Goal: Task Accomplishment & Management: Manage account settings

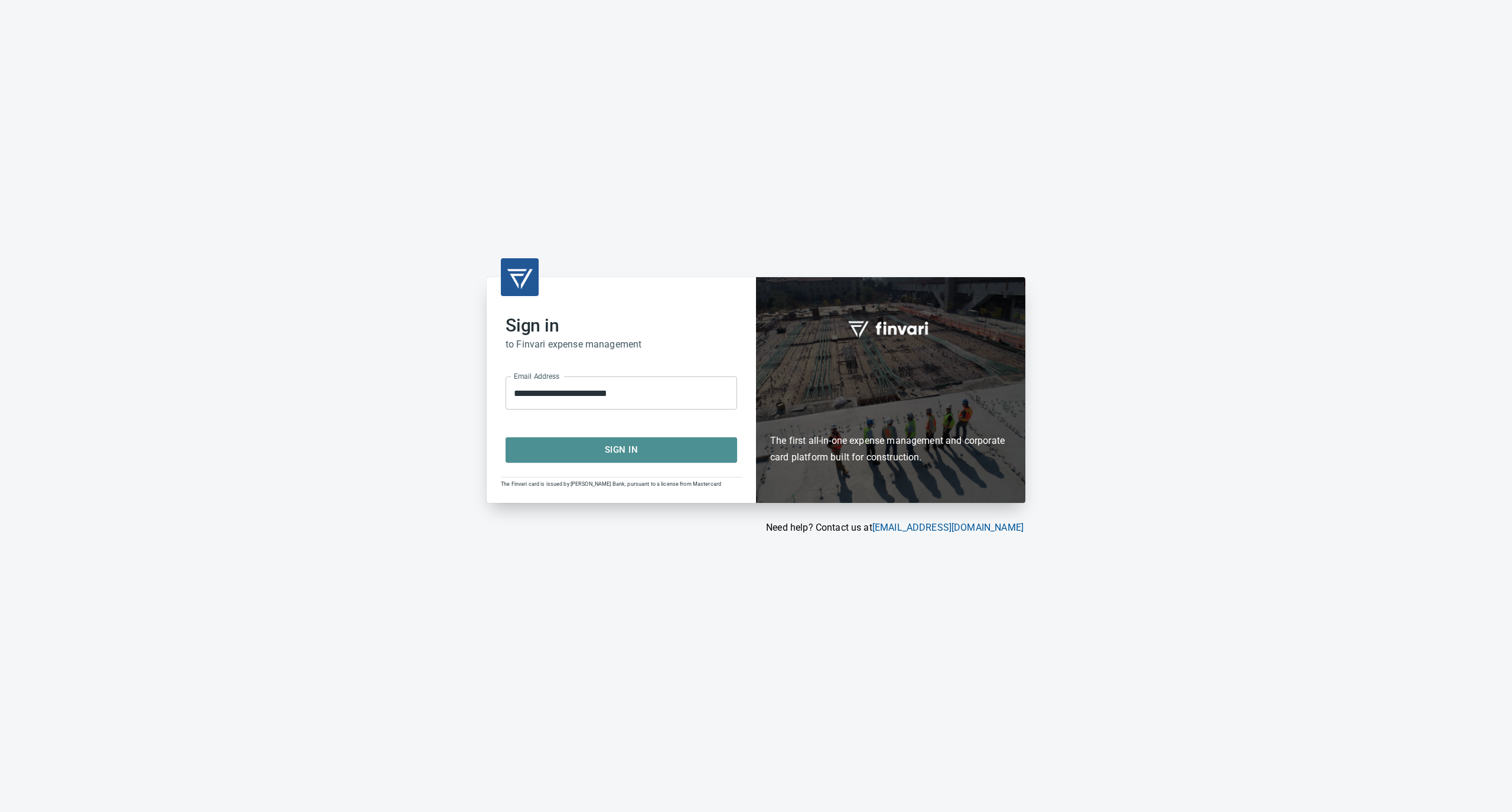
click at [551, 442] on span "Sign In" at bounding box center [621, 448] width 206 height 15
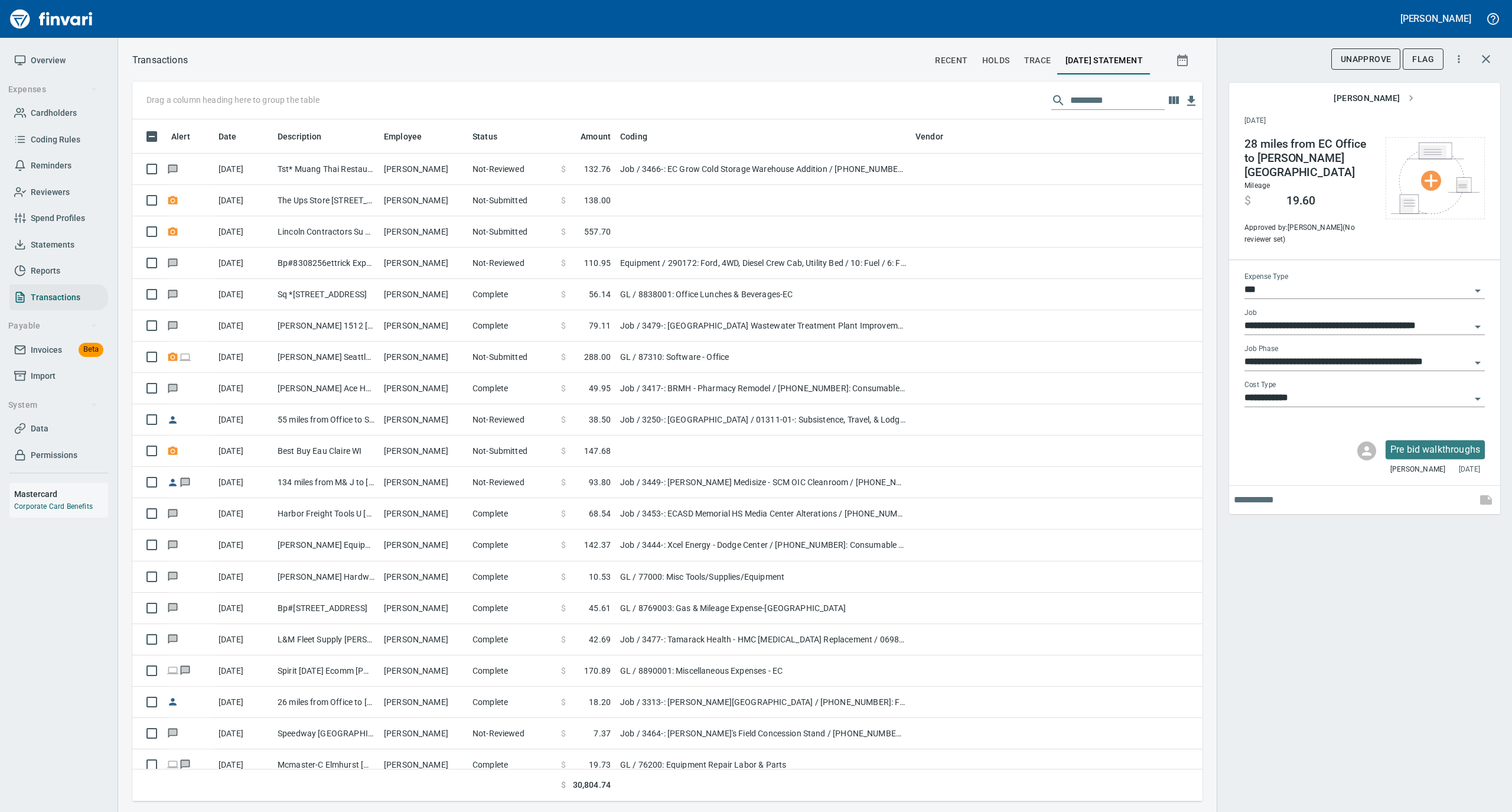
scroll to position [1, 1]
click at [71, 241] on span "Statements" at bounding box center [53, 245] width 44 height 15
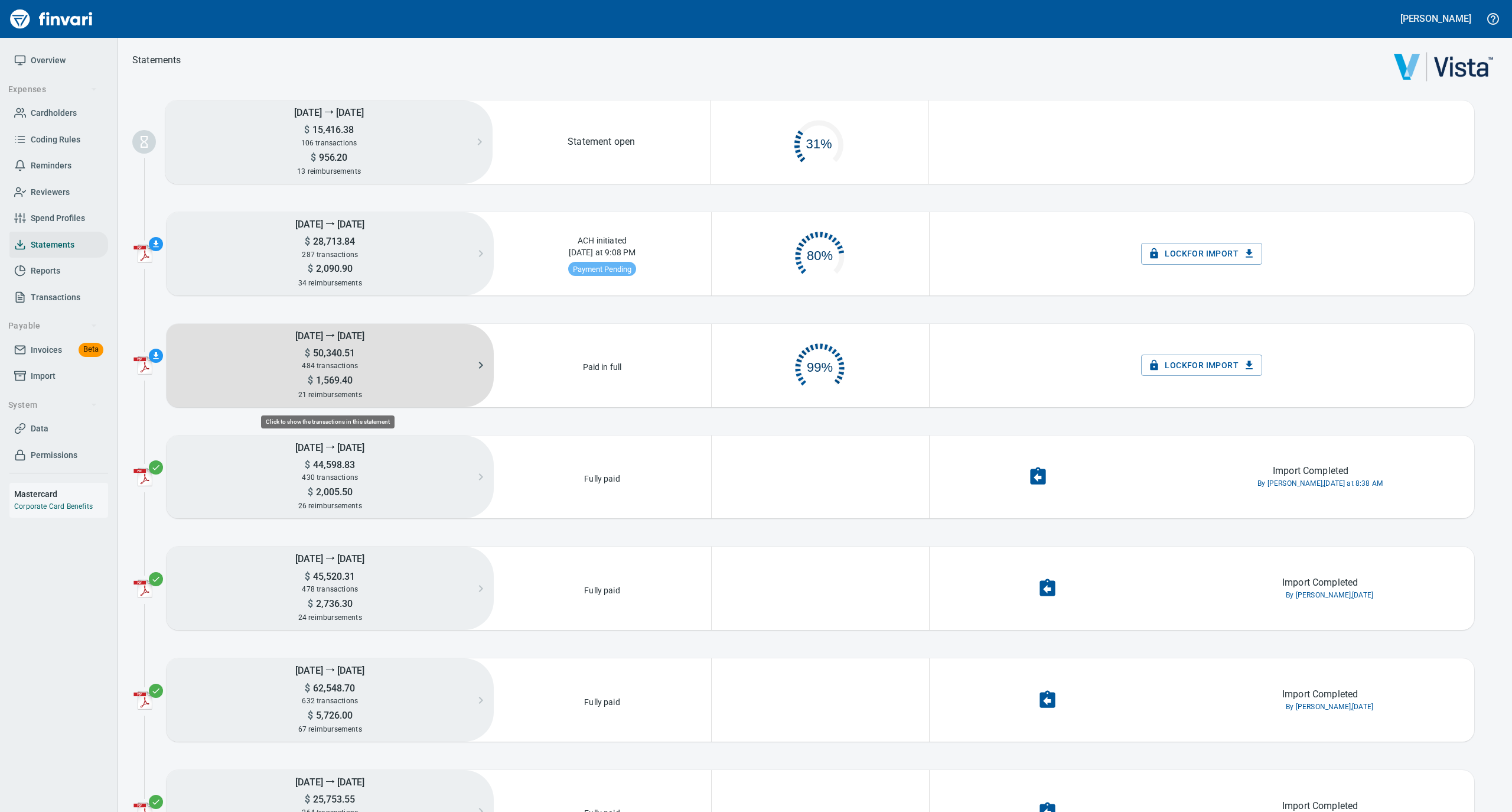
scroll to position [57, 204]
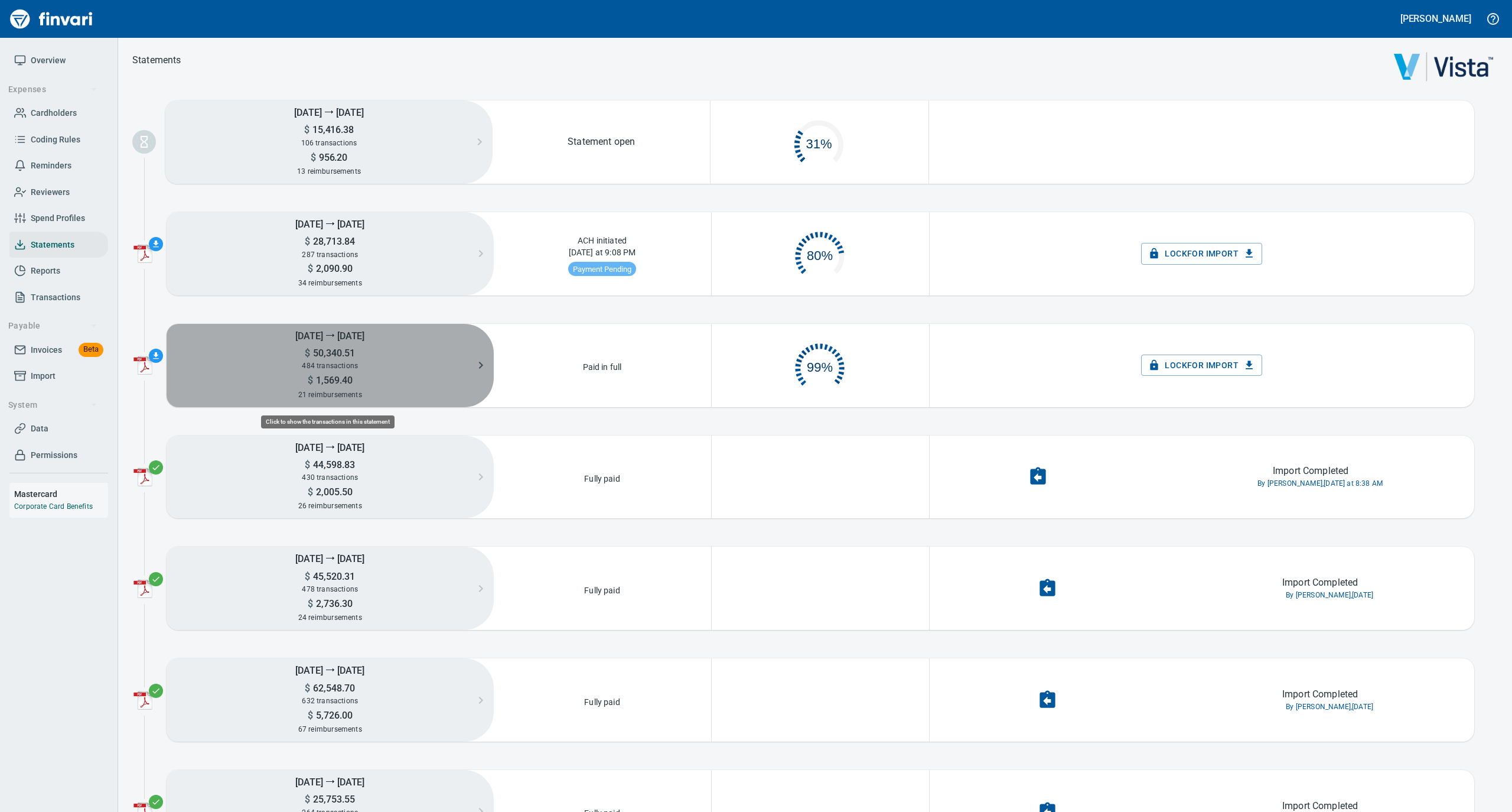
click at [401, 373] on div "$ 1,569.40" at bounding box center [331, 380] width 328 height 14
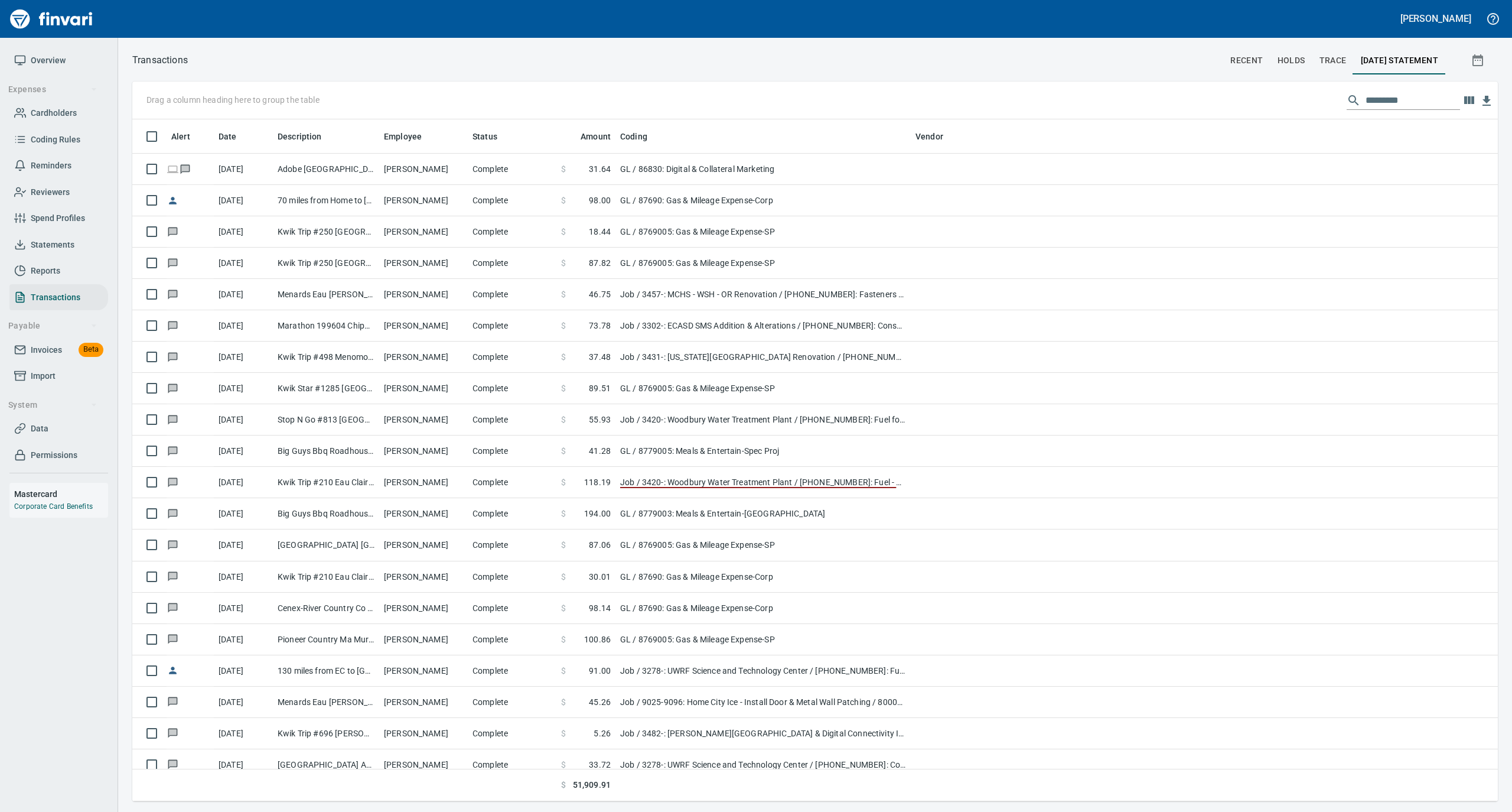
scroll to position [670, 1342]
click at [46, 59] on span "Overview" at bounding box center [48, 60] width 35 height 15
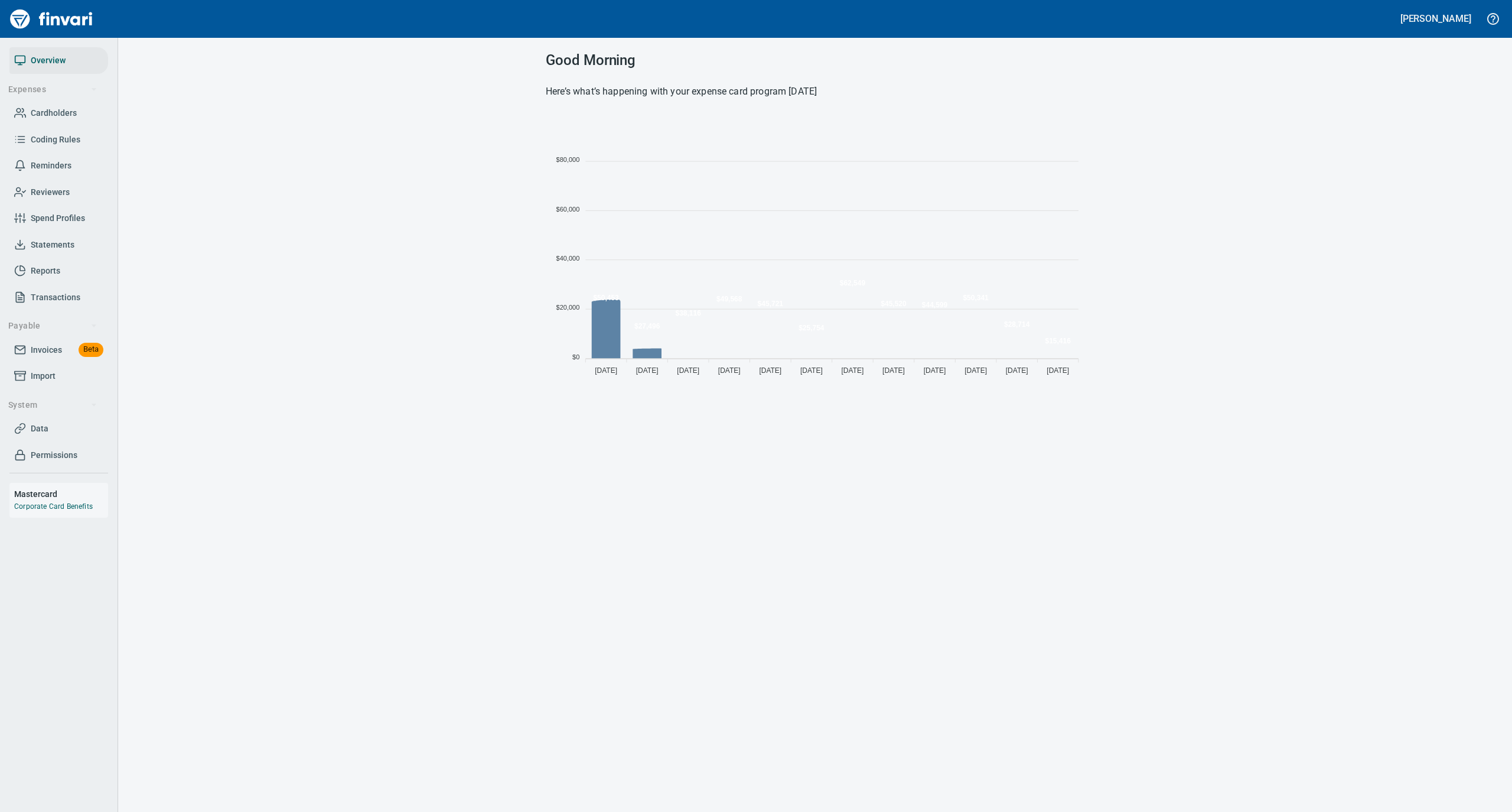
scroll to position [263, 527]
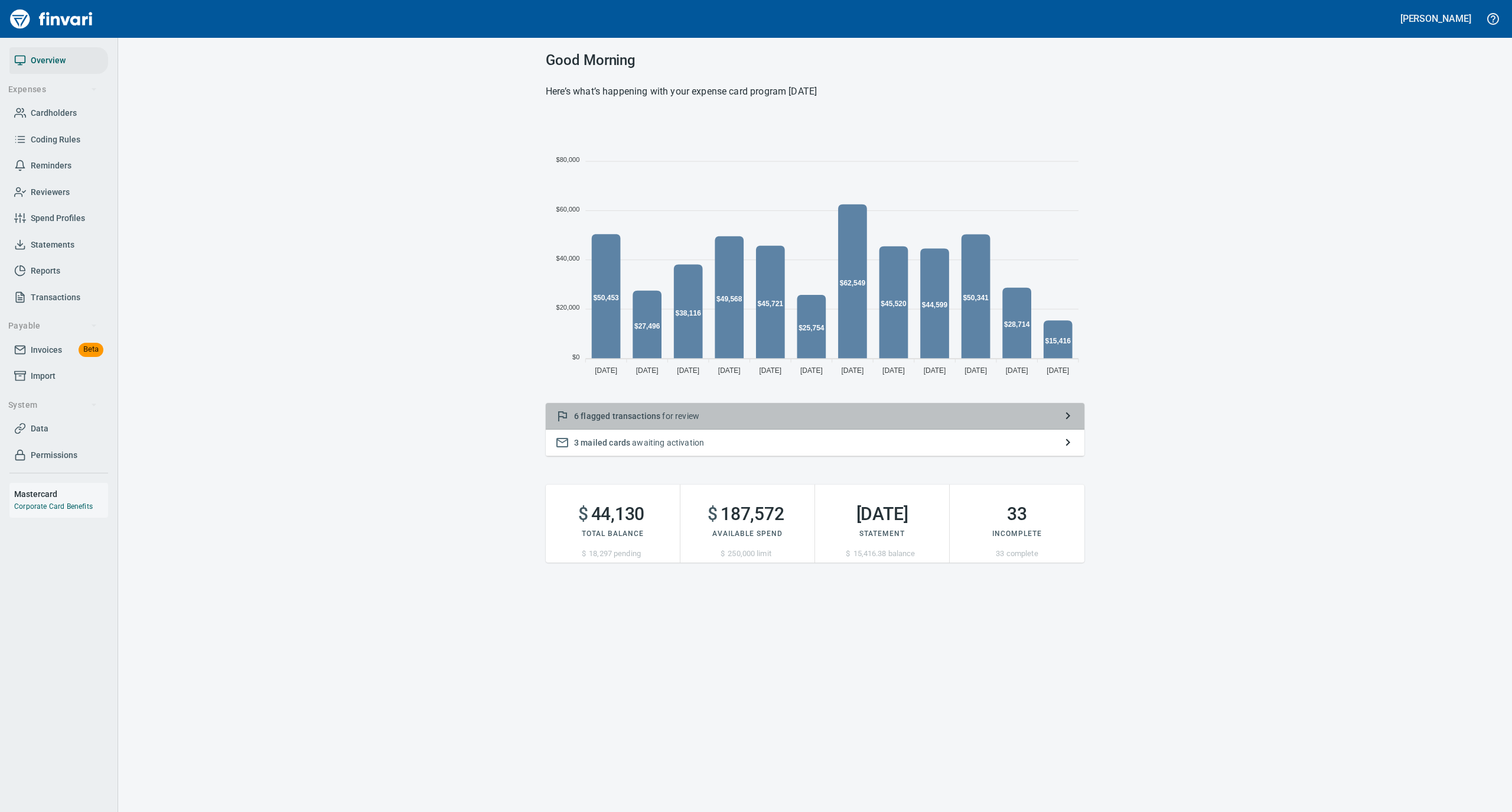
click at [706, 424] on div "6 flagged transactions for review" at bounding box center [815, 415] width 538 height 27
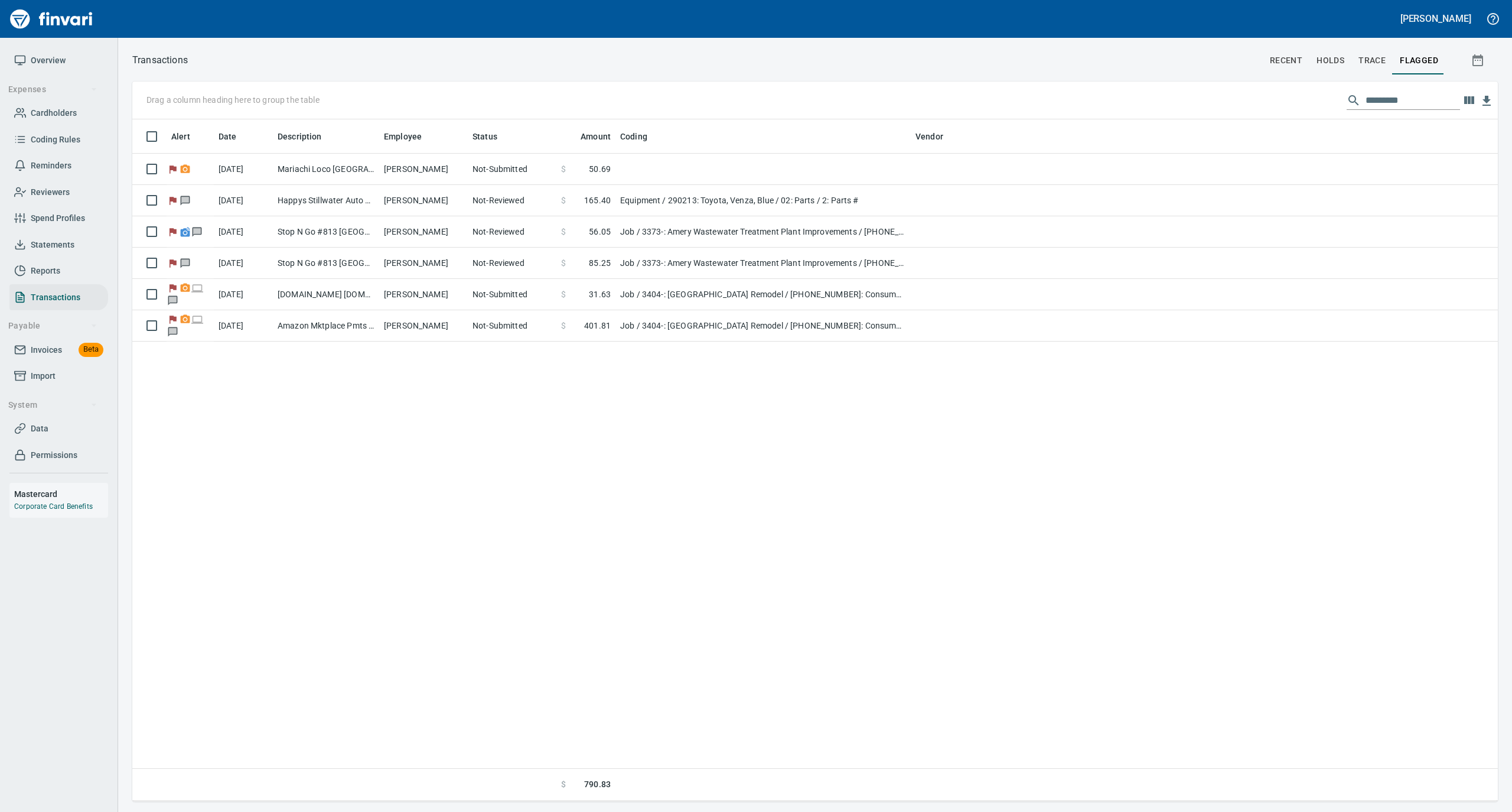
scroll to position [670, 1354]
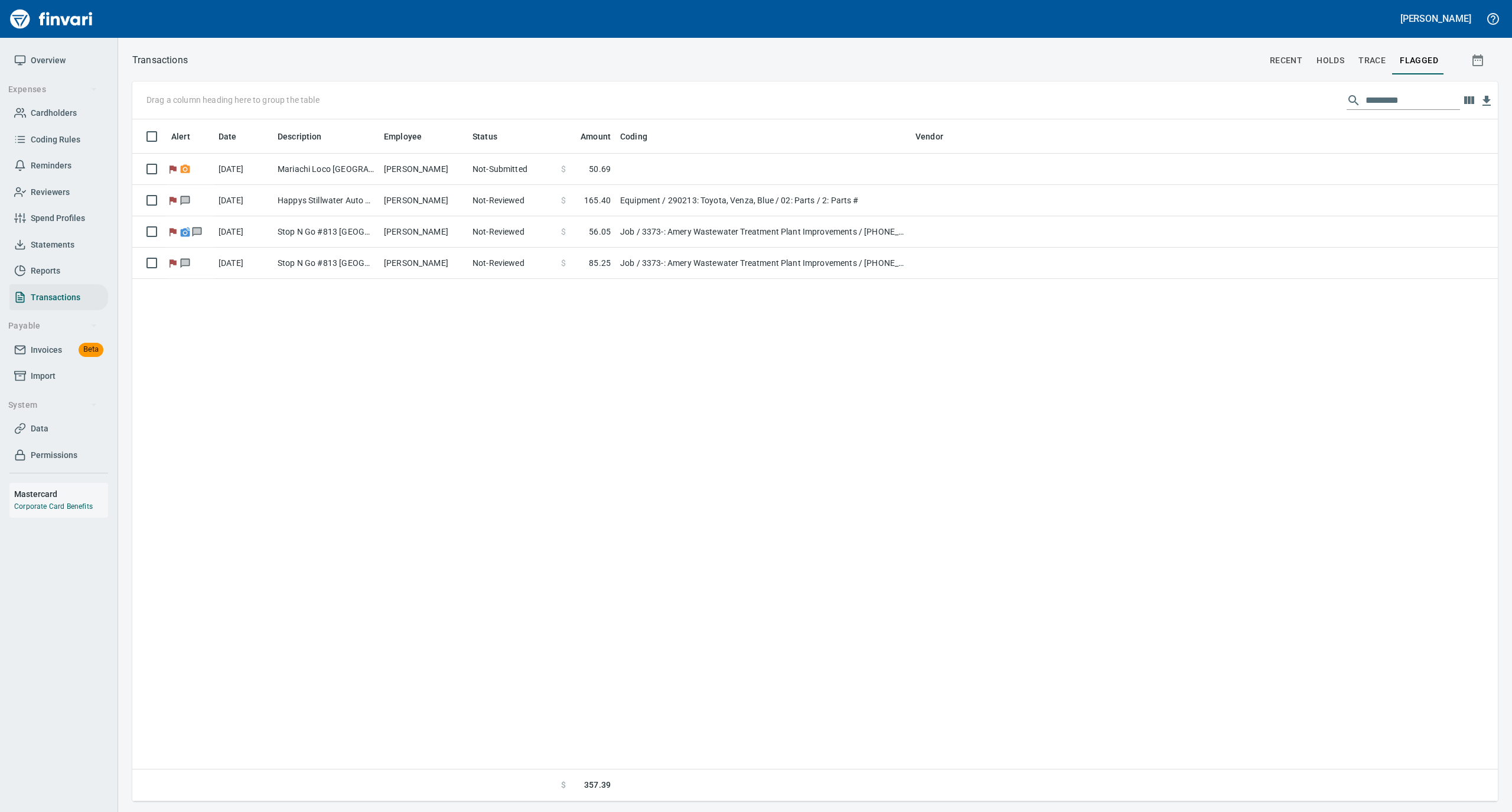
click at [60, 243] on span "Statements" at bounding box center [53, 245] width 44 height 15
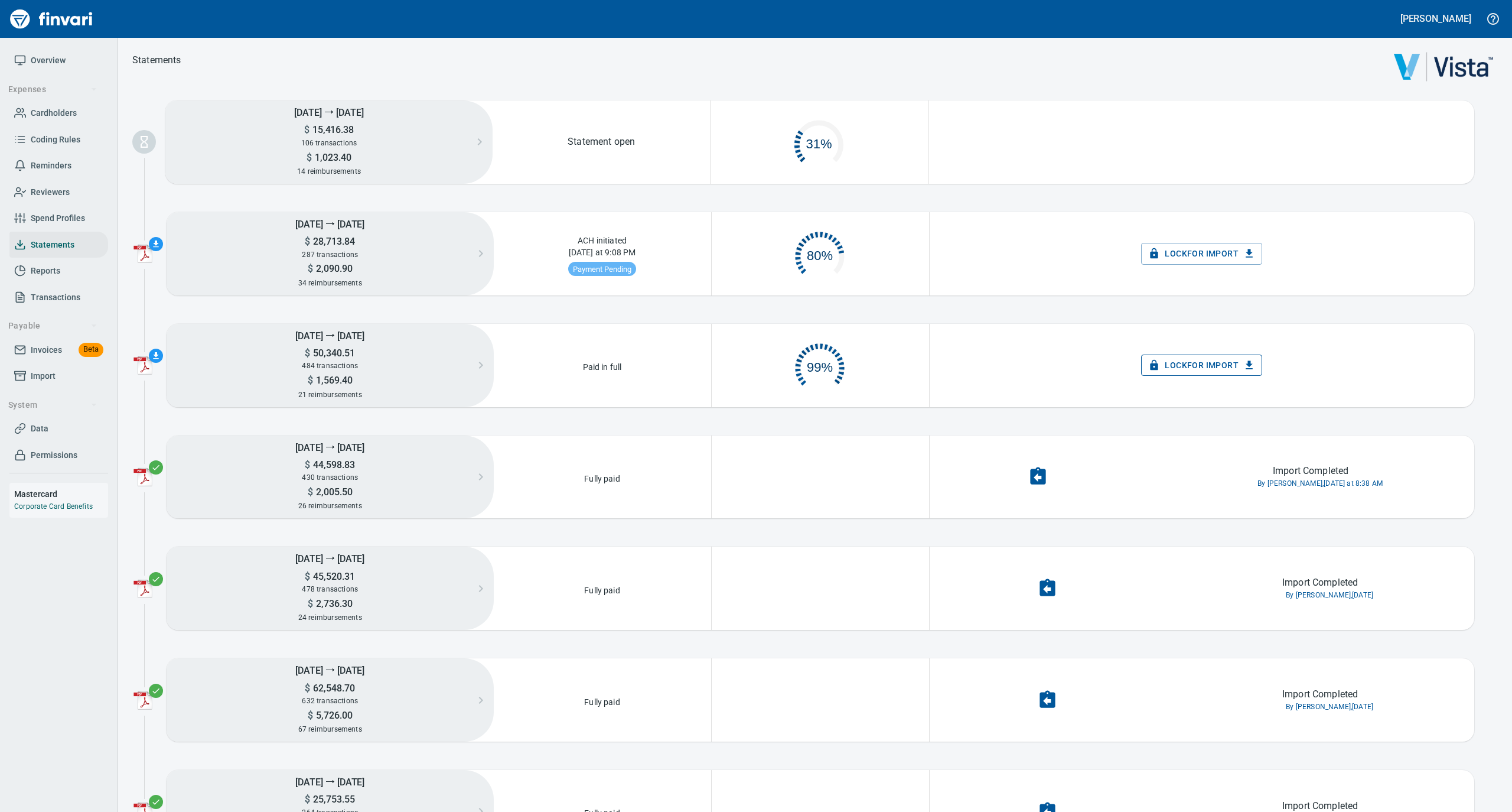
scroll to position [57, 204]
click at [1168, 363] on span "Lock for Import" at bounding box center [1201, 365] width 102 height 15
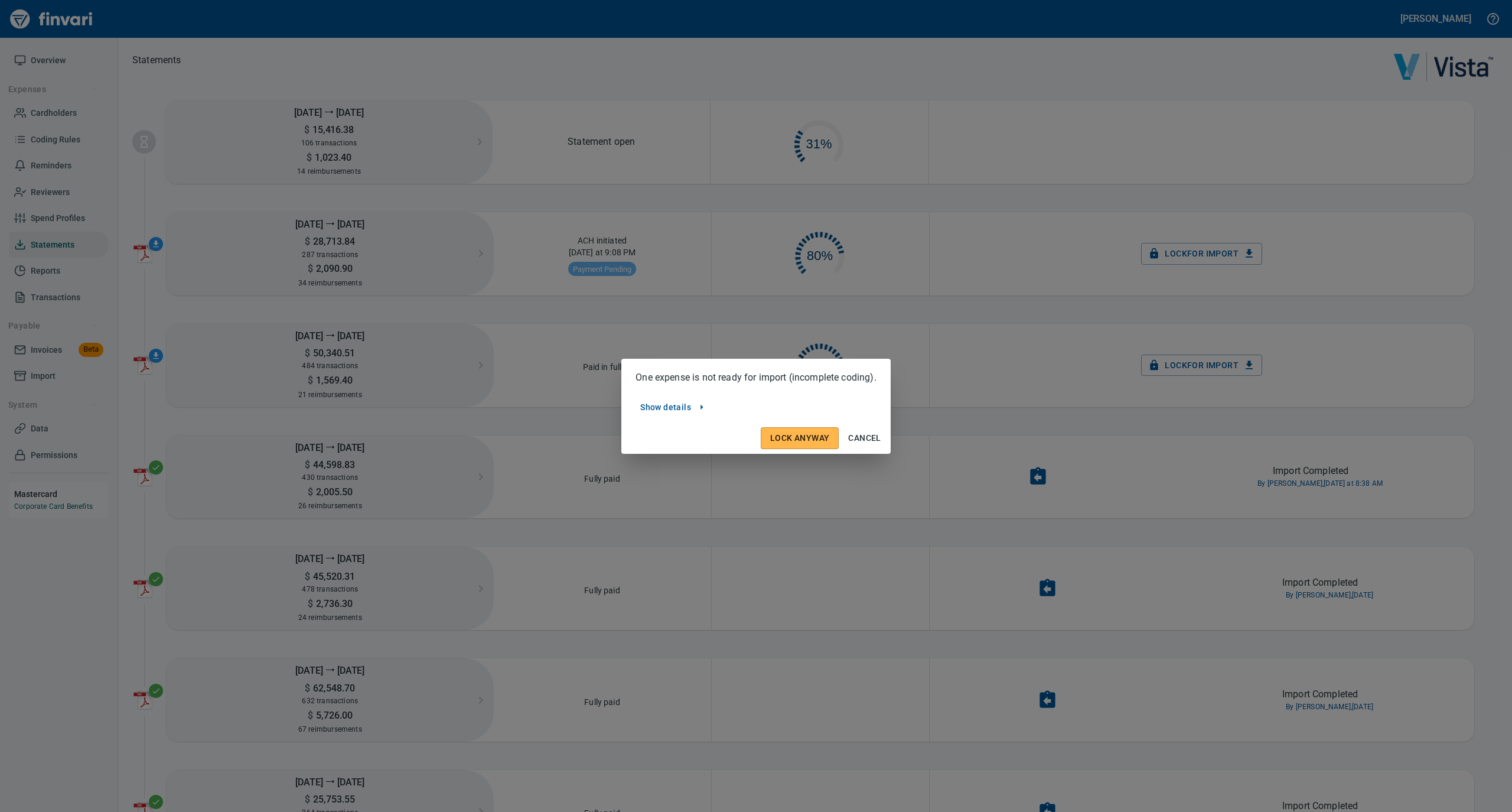
click at [689, 403] on span "Show details" at bounding box center [672, 406] width 65 height 15
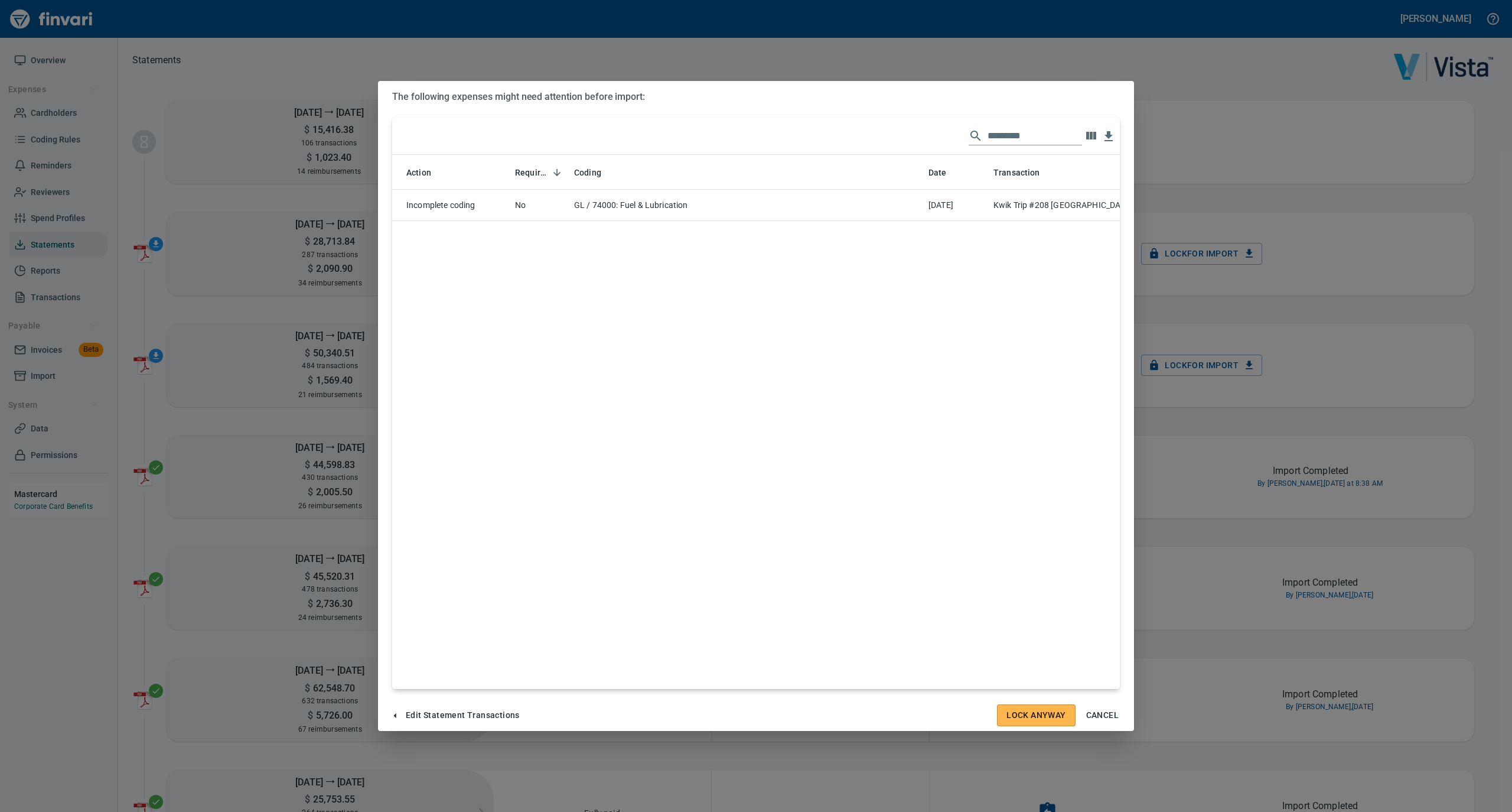
scroll to position [510, 716]
click at [728, 208] on td "GL / 74000: Fuel & Lubrication" at bounding box center [746, 205] width 355 height 31
click at [433, 198] on td "Incomplete coding" at bounding box center [451, 205] width 118 height 31
drag, startPoint x: 1106, startPoint y: 716, endPoint x: 1107, endPoint y: 698, distance: 18.0
click at [1106, 715] on span "Cancel" at bounding box center [1103, 715] width 33 height 15
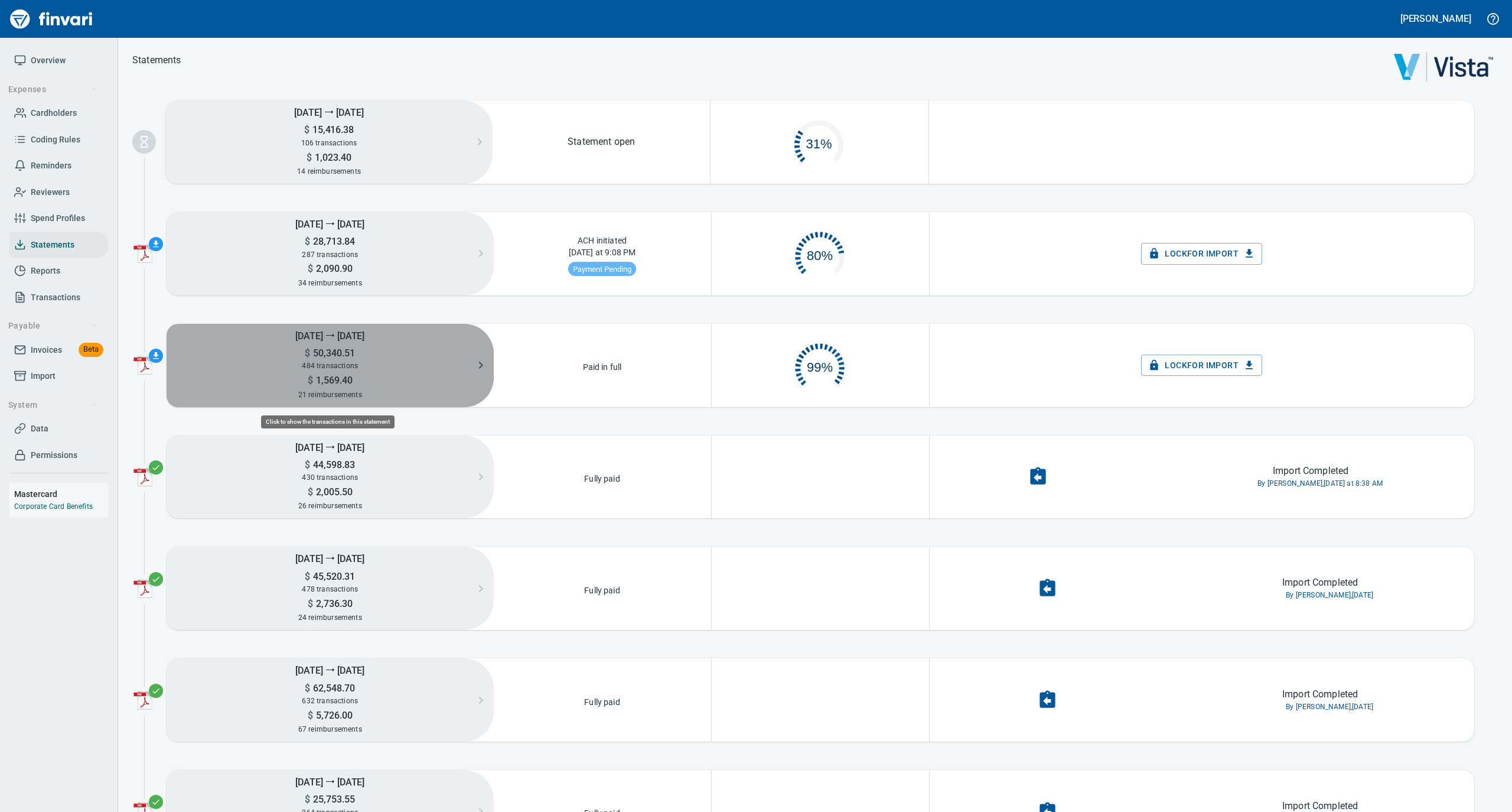
click at [398, 373] on div "$ 1,569.40" at bounding box center [331, 380] width 328 height 14
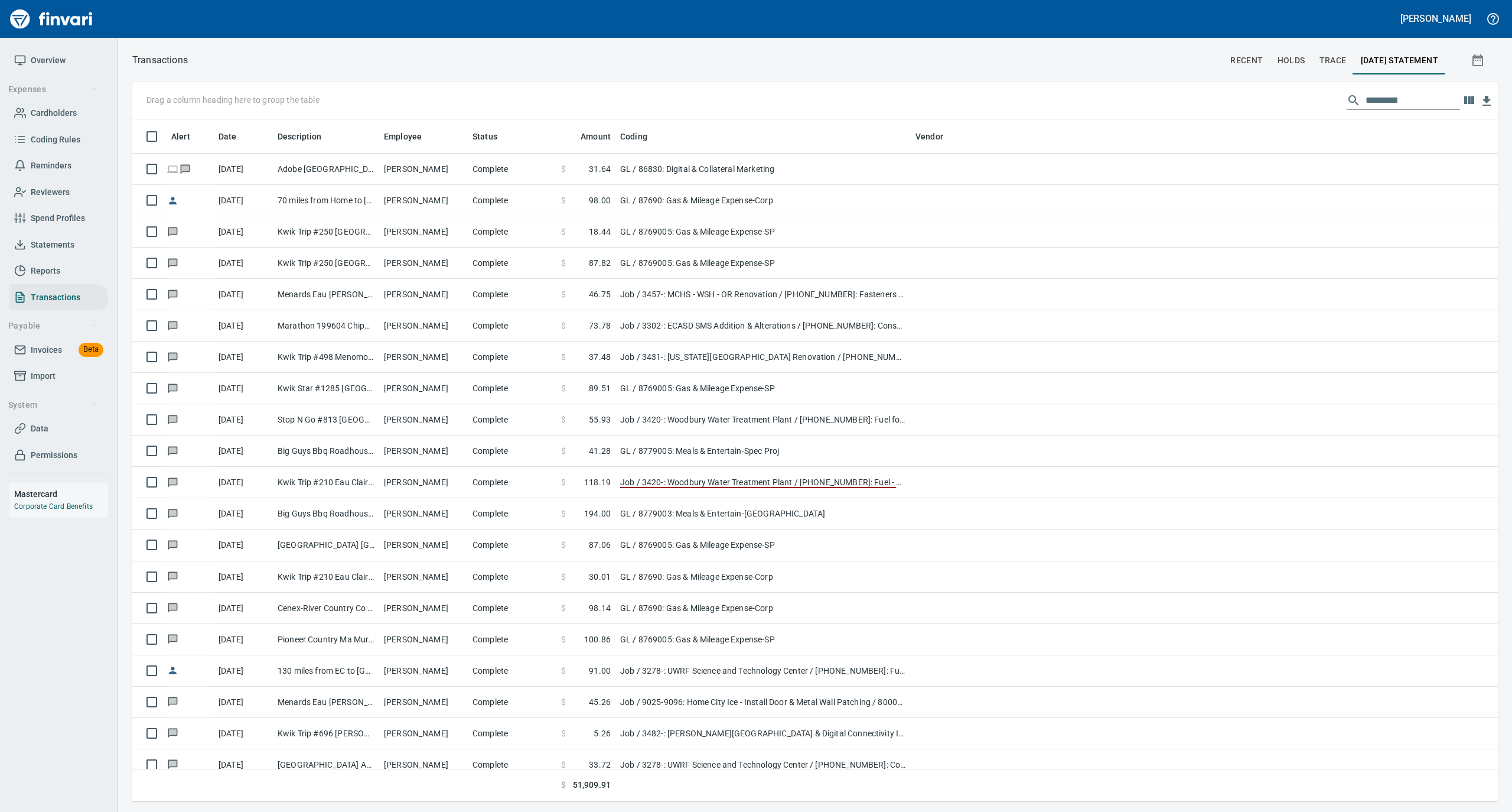
scroll to position [670, 1342]
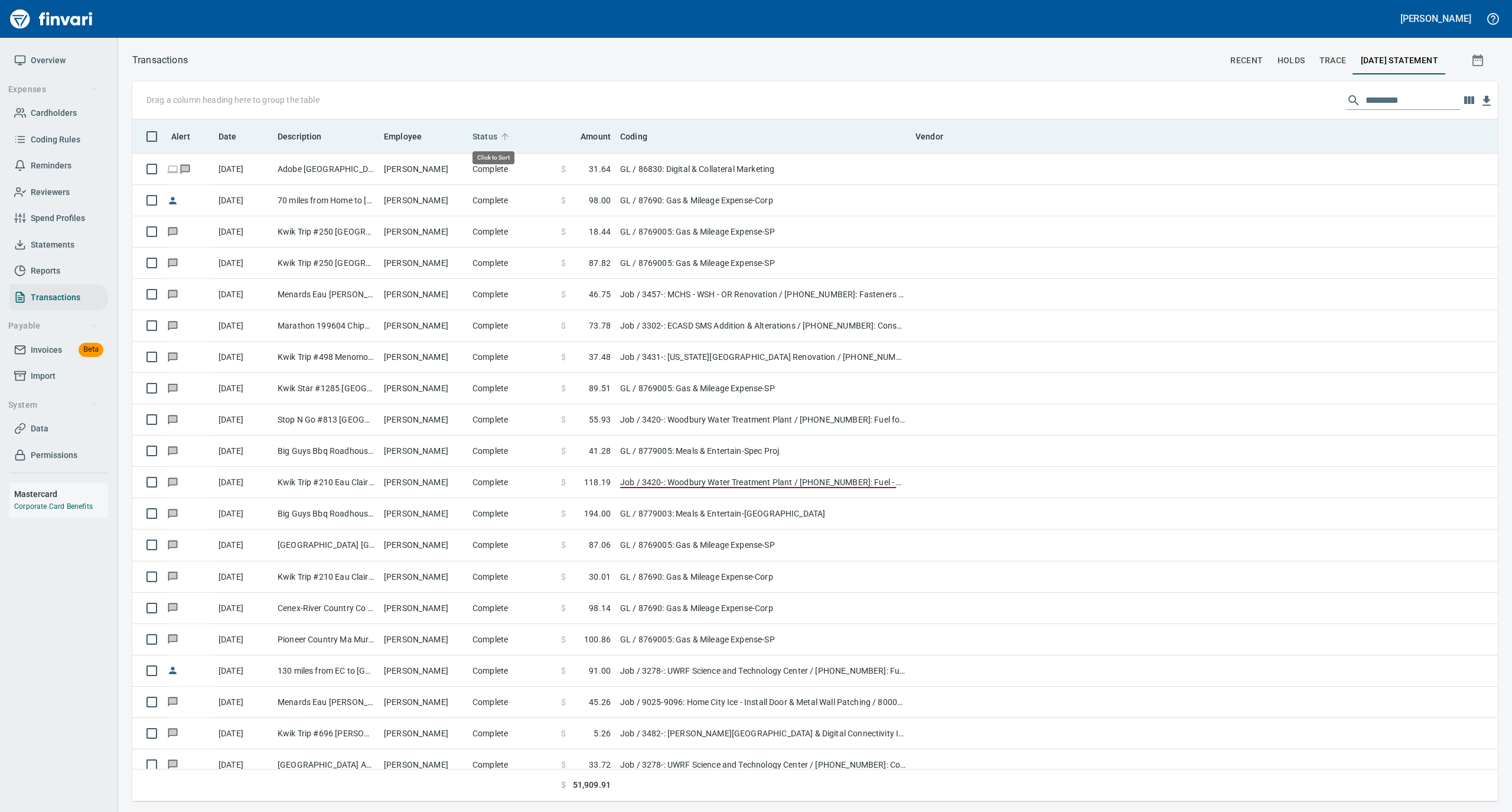
click at [503, 132] on icon at bounding box center [504, 136] width 11 height 11
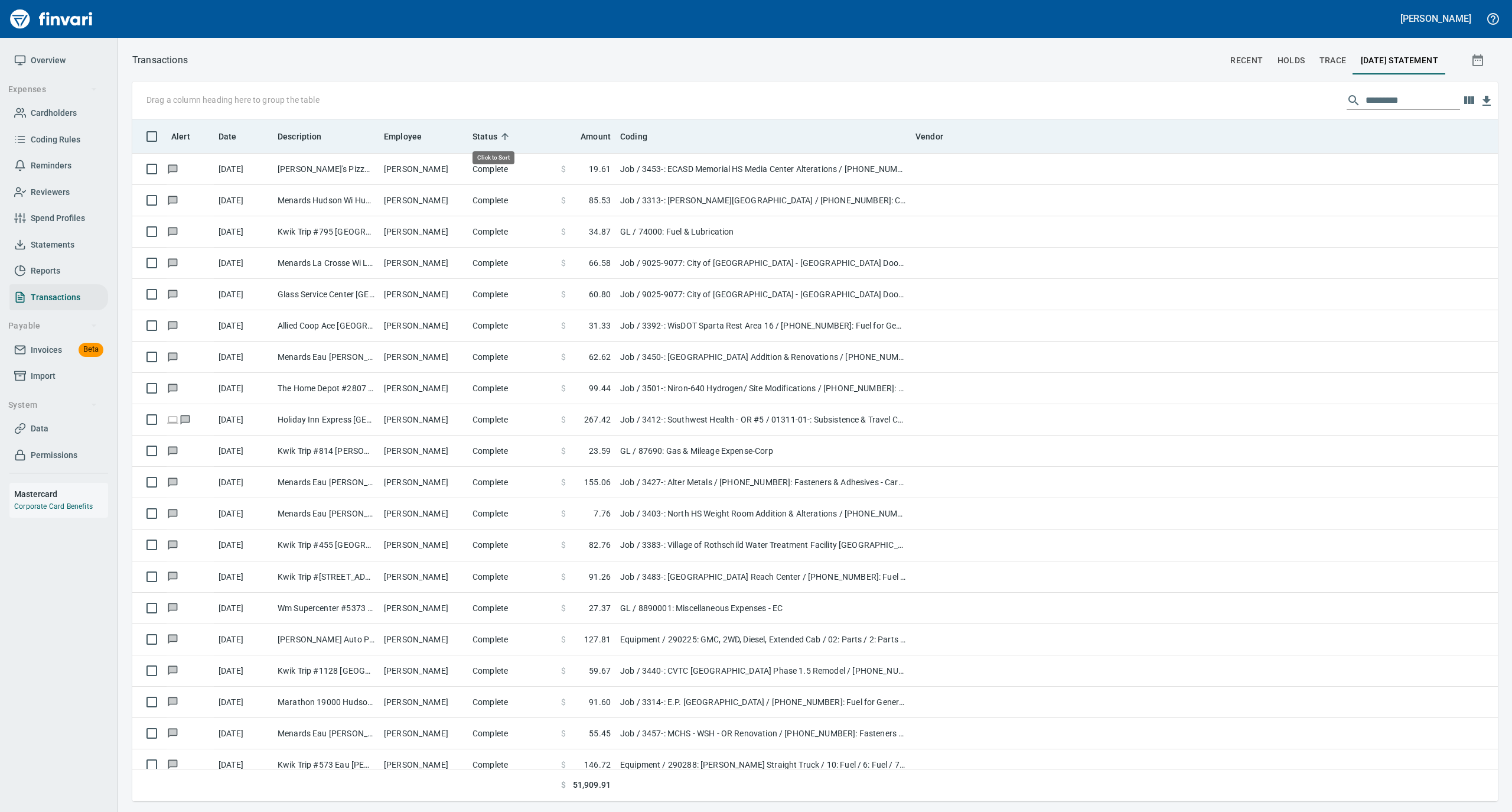
click at [503, 132] on icon at bounding box center [504, 136] width 11 height 11
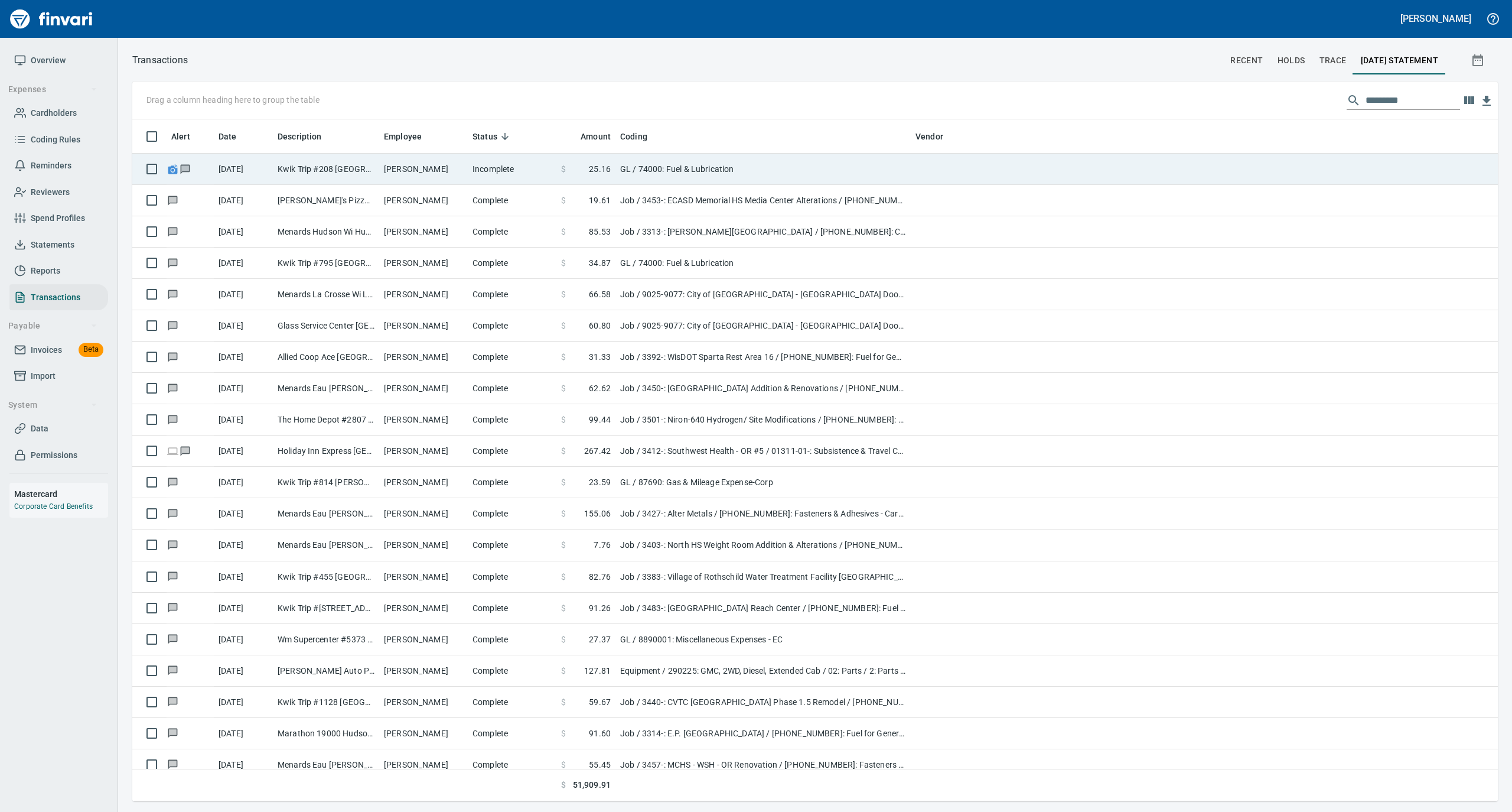
click at [493, 166] on td "Incomplete" at bounding box center [511, 169] width 89 height 31
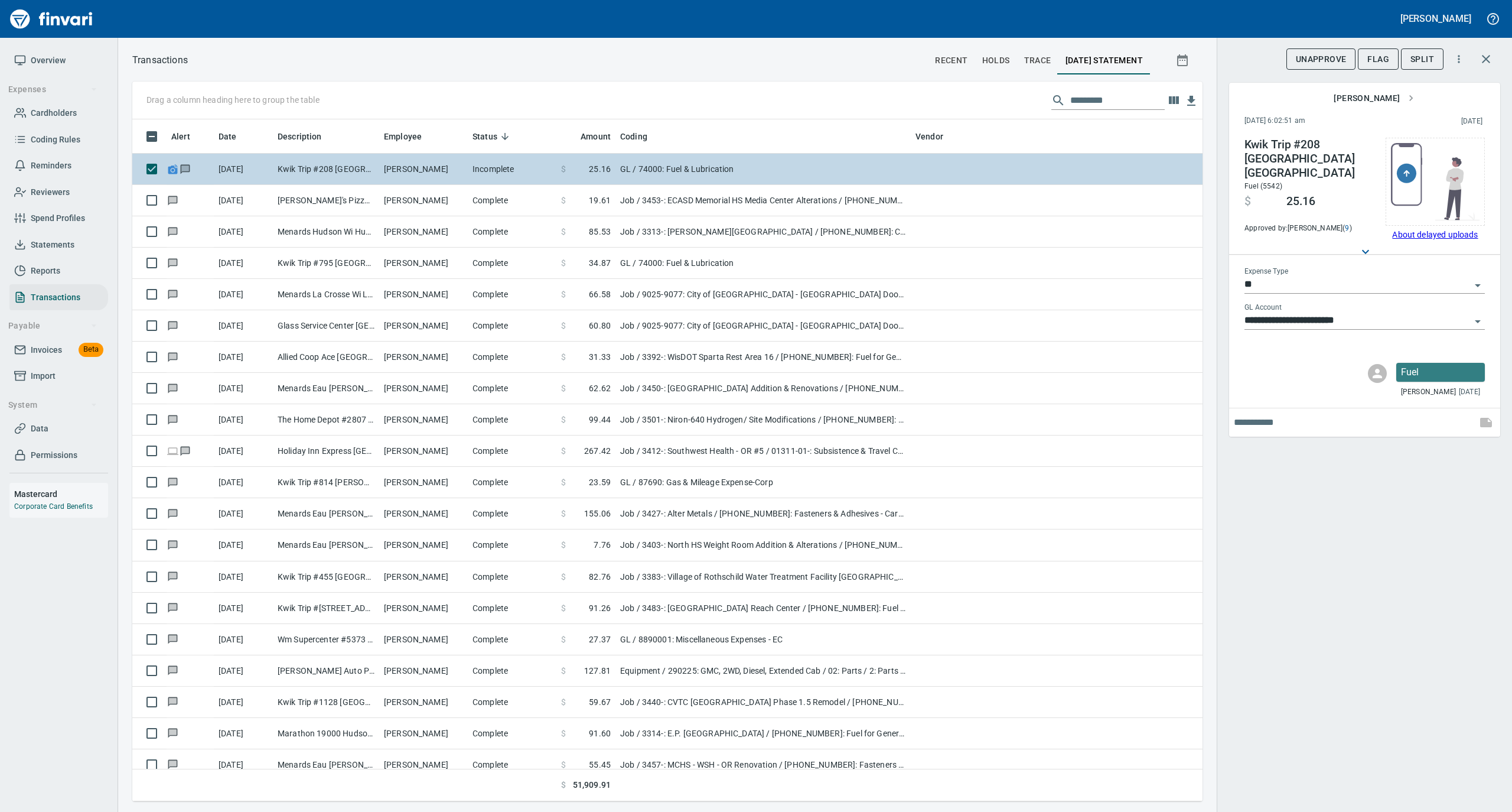
scroll to position [670, 1047]
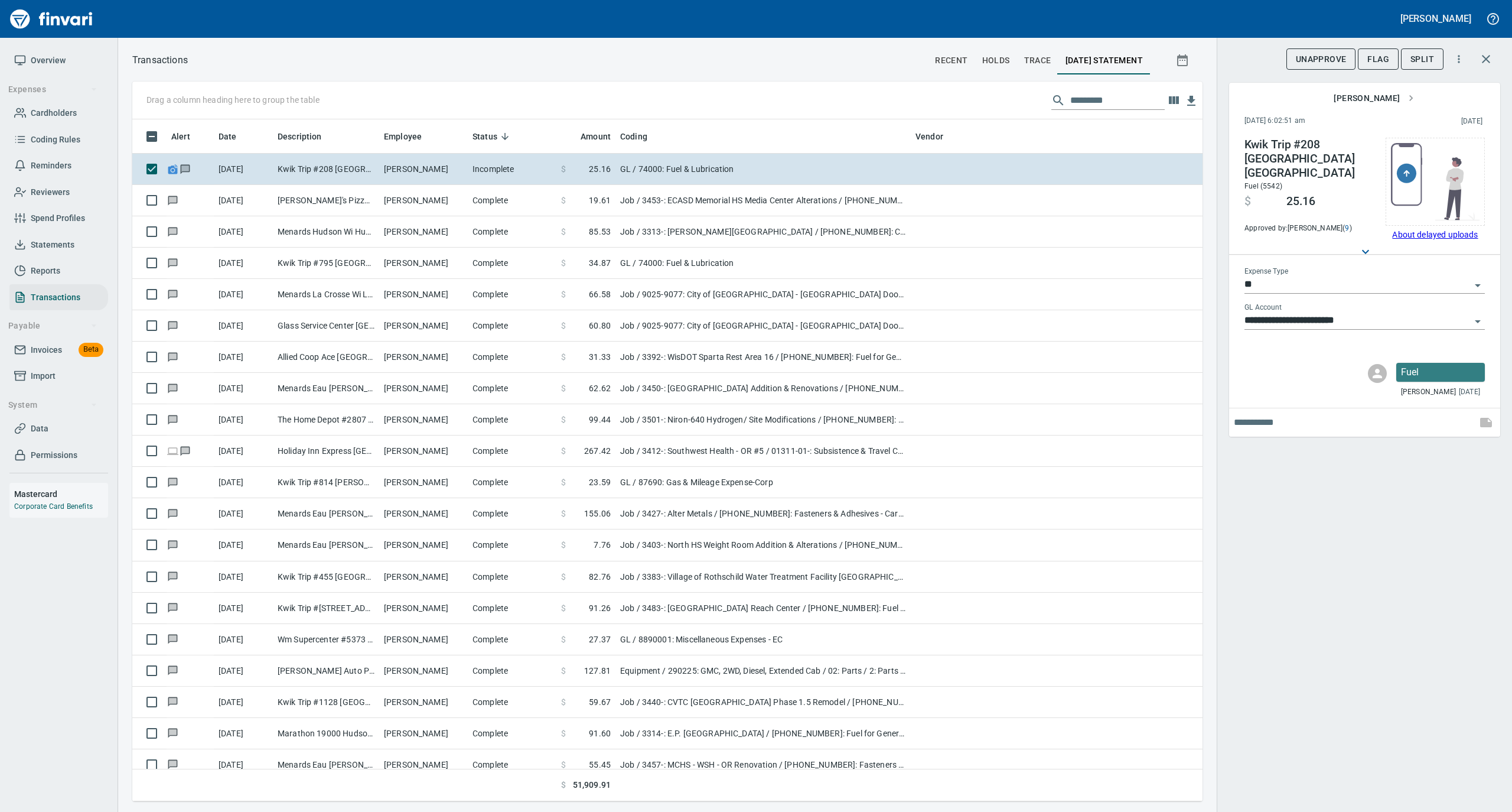
click at [46, 268] on span "Reports" at bounding box center [46, 271] width 30 height 15
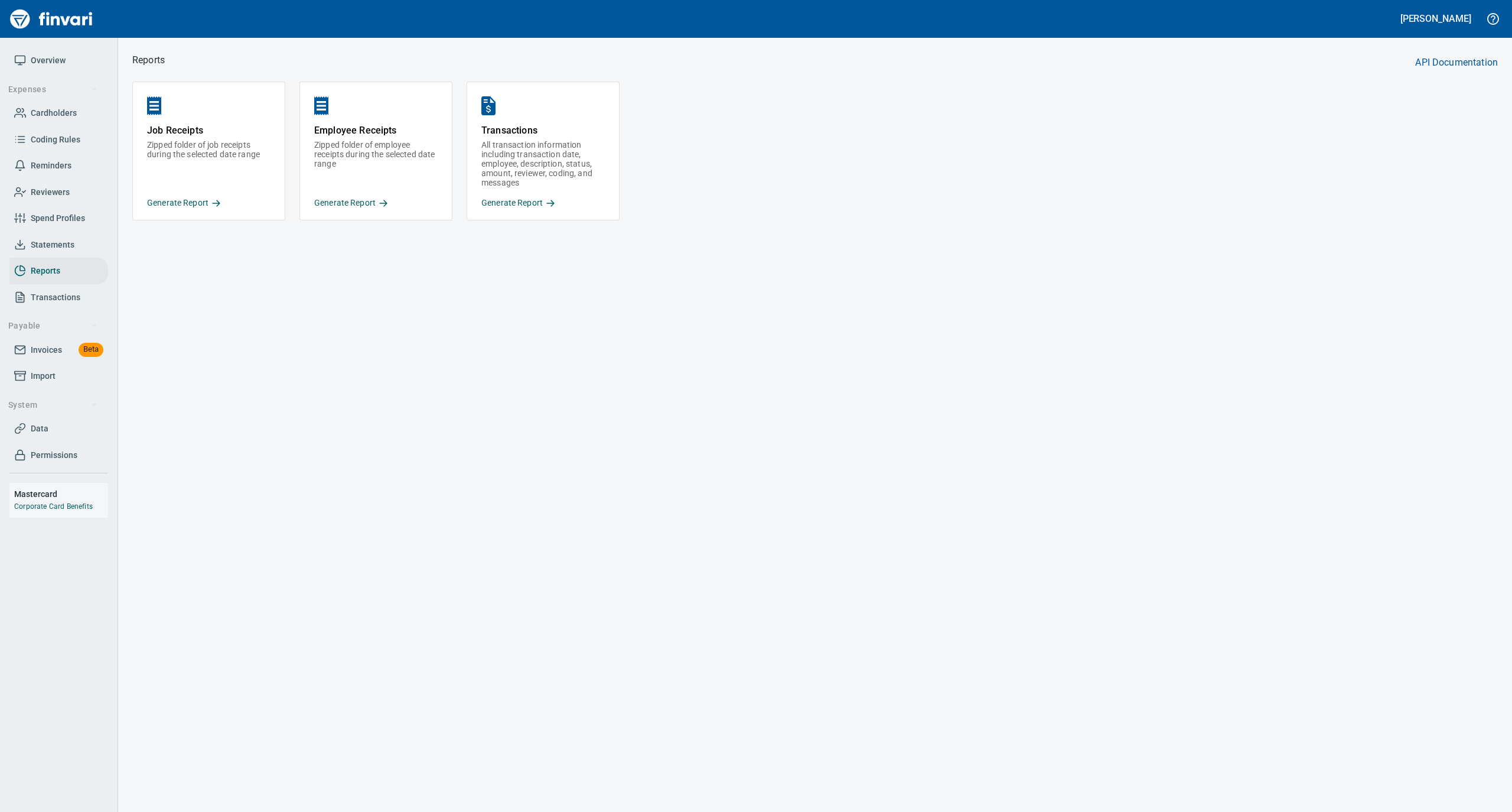
click at [50, 237] on link "Statements" at bounding box center [58, 245] width 99 height 27
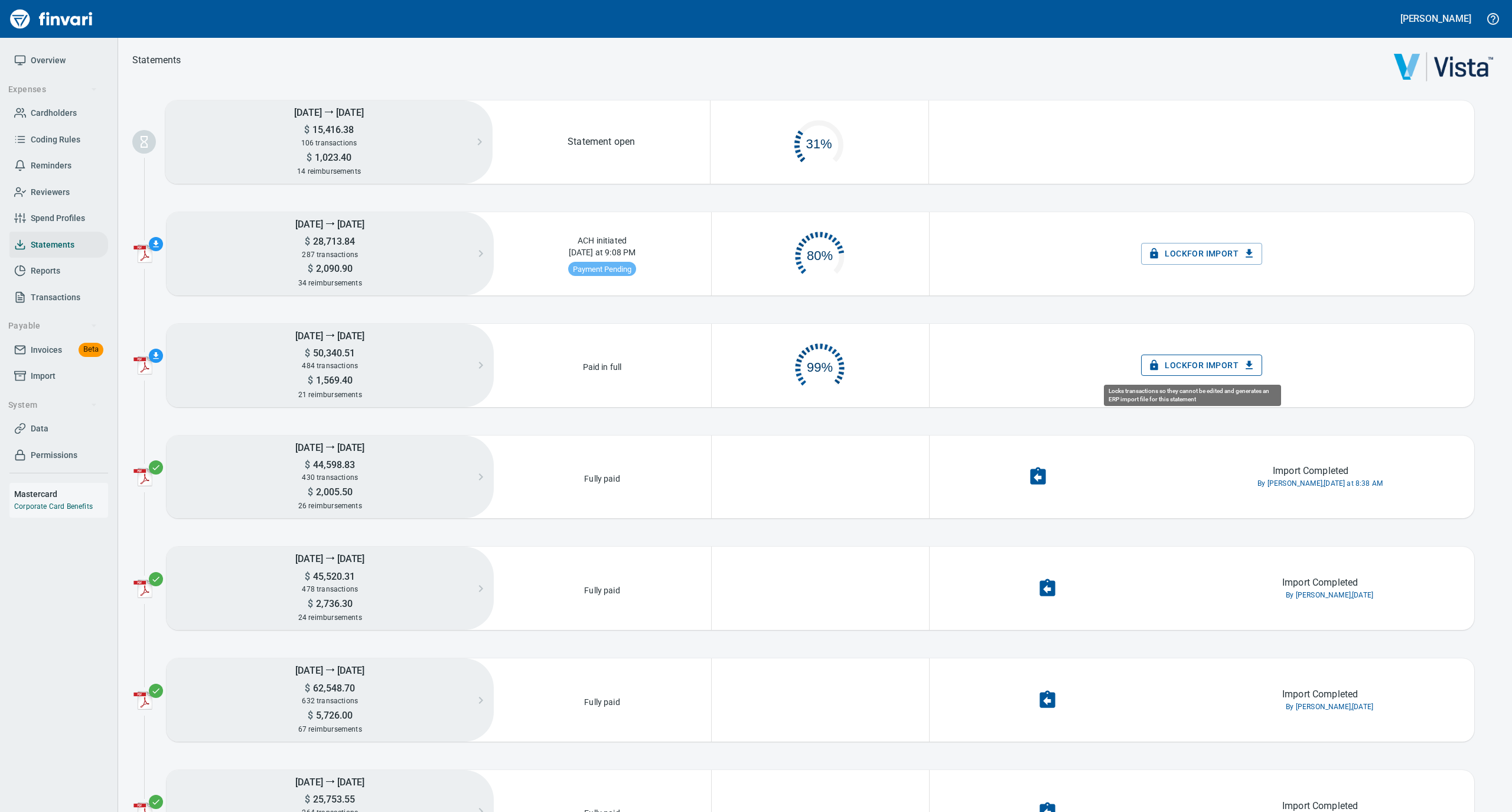
click at [1182, 370] on span "Lock for Import" at bounding box center [1201, 365] width 102 height 15
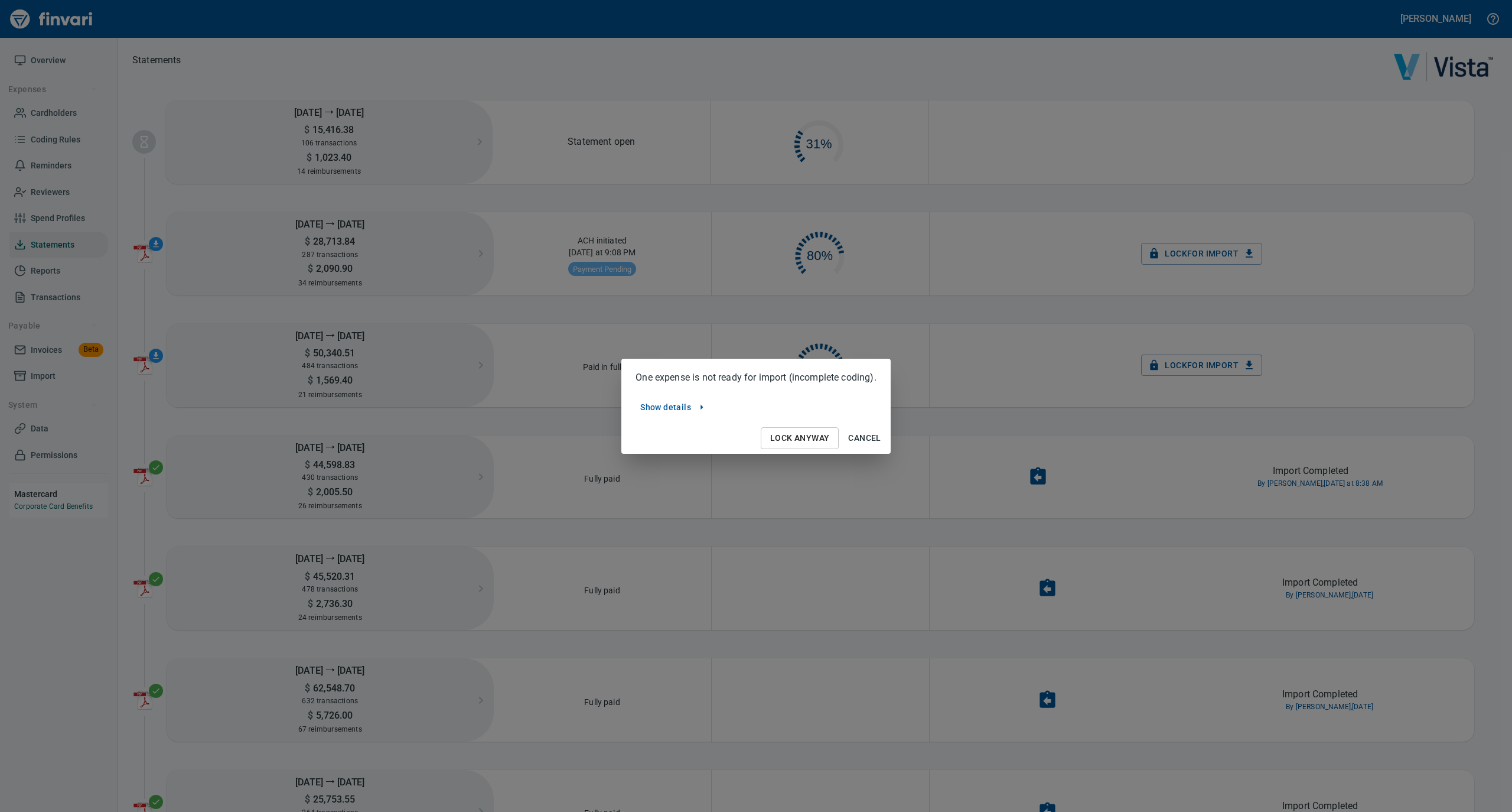
click at [787, 436] on span "Lock Anyway" at bounding box center [799, 437] width 59 height 15
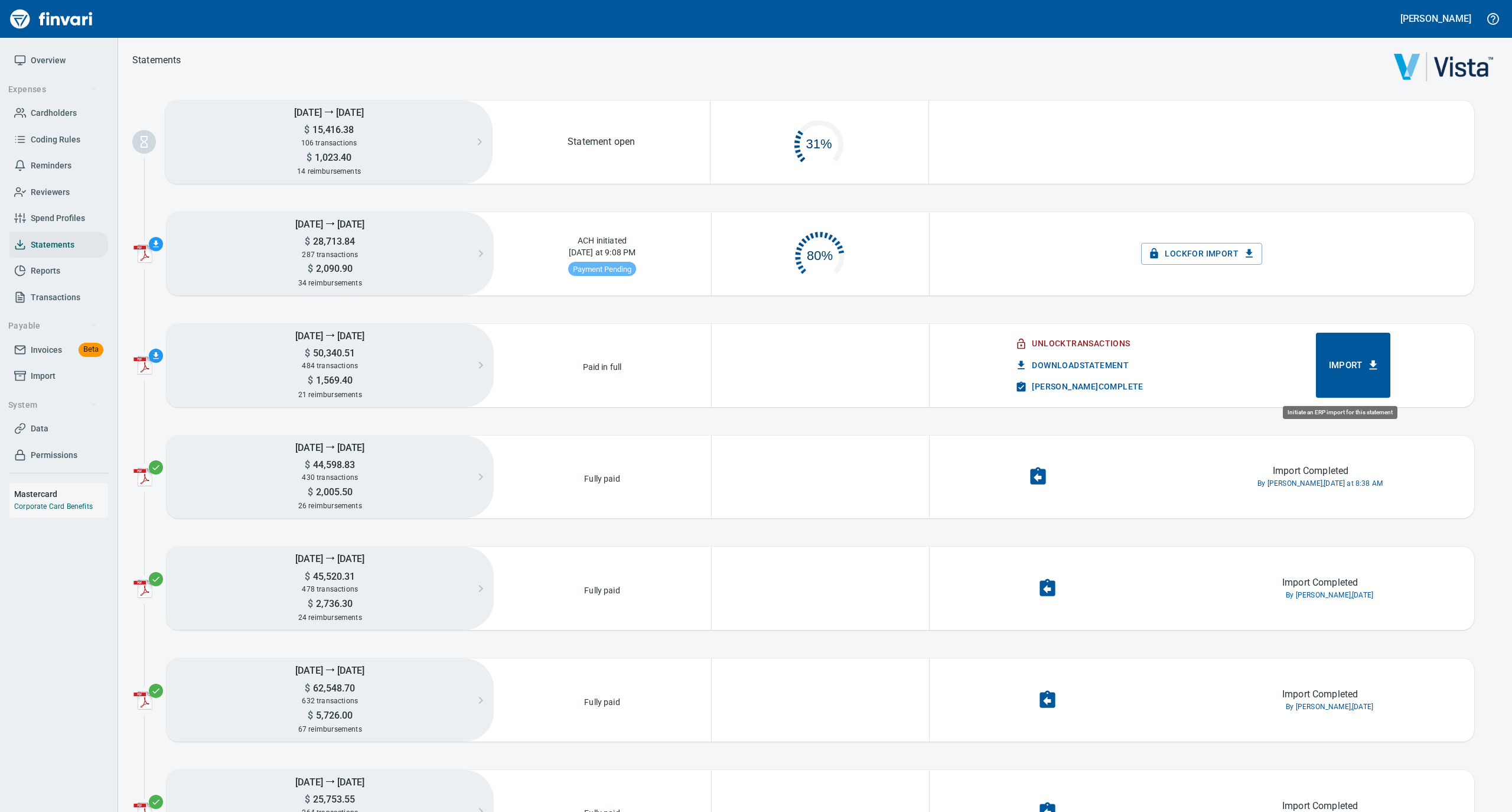
scroll to position [57, 204]
click at [1336, 365] on span "Import" at bounding box center [1353, 365] width 49 height 15
drag, startPoint x: 1322, startPoint y: 360, endPoint x: 1238, endPoint y: 340, distance: 86.3
click at [1224, 341] on div "Unlock Transactions Download Statement [PERSON_NAME] Complete Import" at bounding box center [1202, 365] width 545 height 65
click at [1051, 358] on span "Download Statement" at bounding box center [1073, 365] width 111 height 15
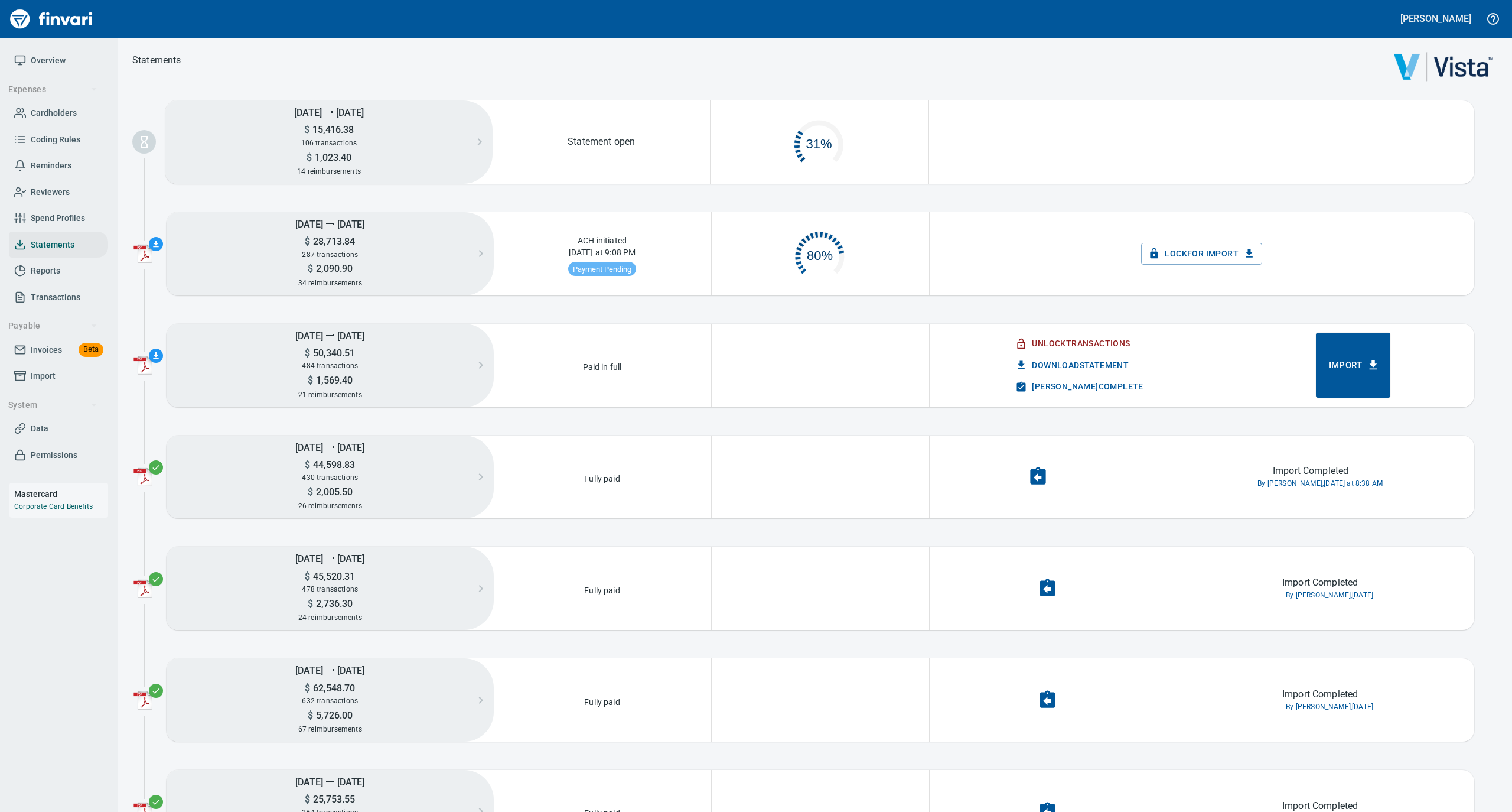
drag, startPoint x: 1341, startPoint y: 2, endPoint x: 1310, endPoint y: 31, distance: 42.4
click at [1284, 90] on div "Statements [DATE] ⭢ [DATE] $ 15,416.38 106 transactions $ 1,023.40 14 reimburse…" at bounding box center [815, 700] width 1394 height 1297
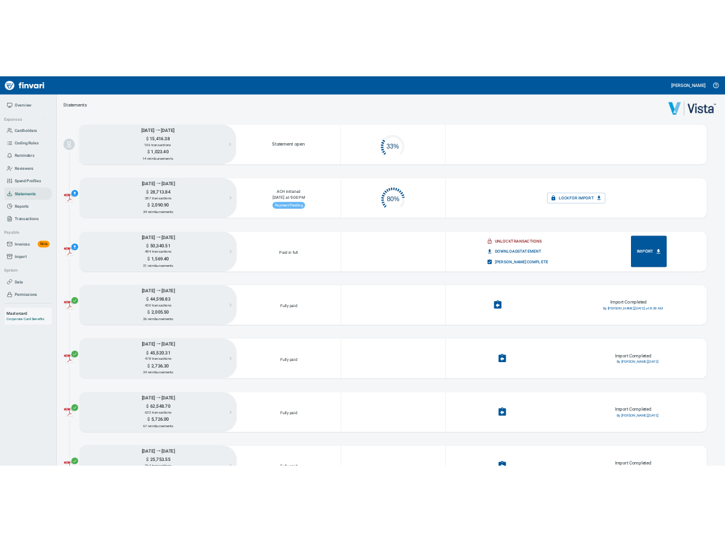
scroll to position [12, 12]
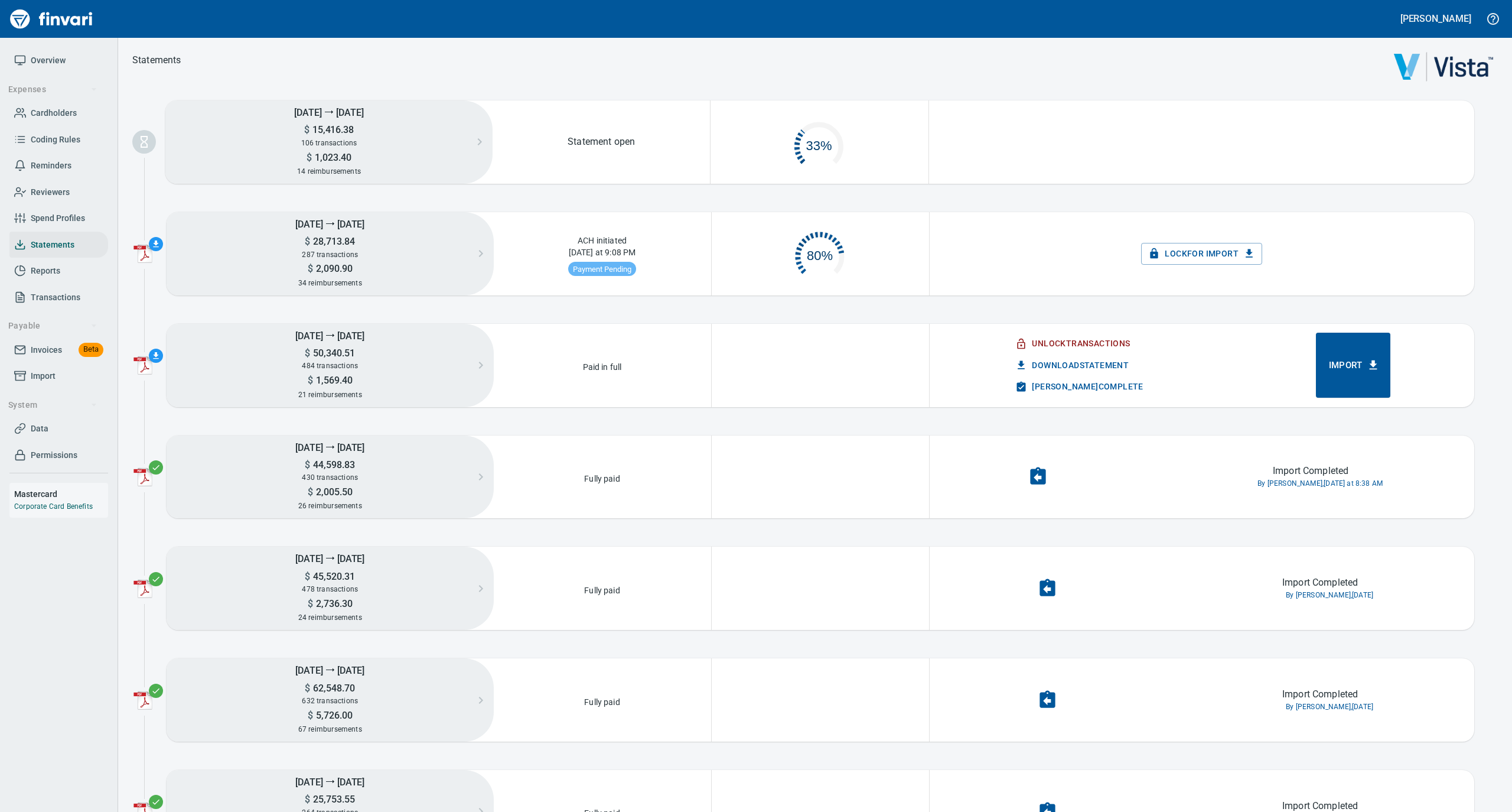
click at [1342, 201] on div "[DATE] ⭢ [DATE] $ 15,416.38 106 transactions $ 1,023.40 14 reimbursements State…" at bounding box center [815, 725] width 1394 height 1248
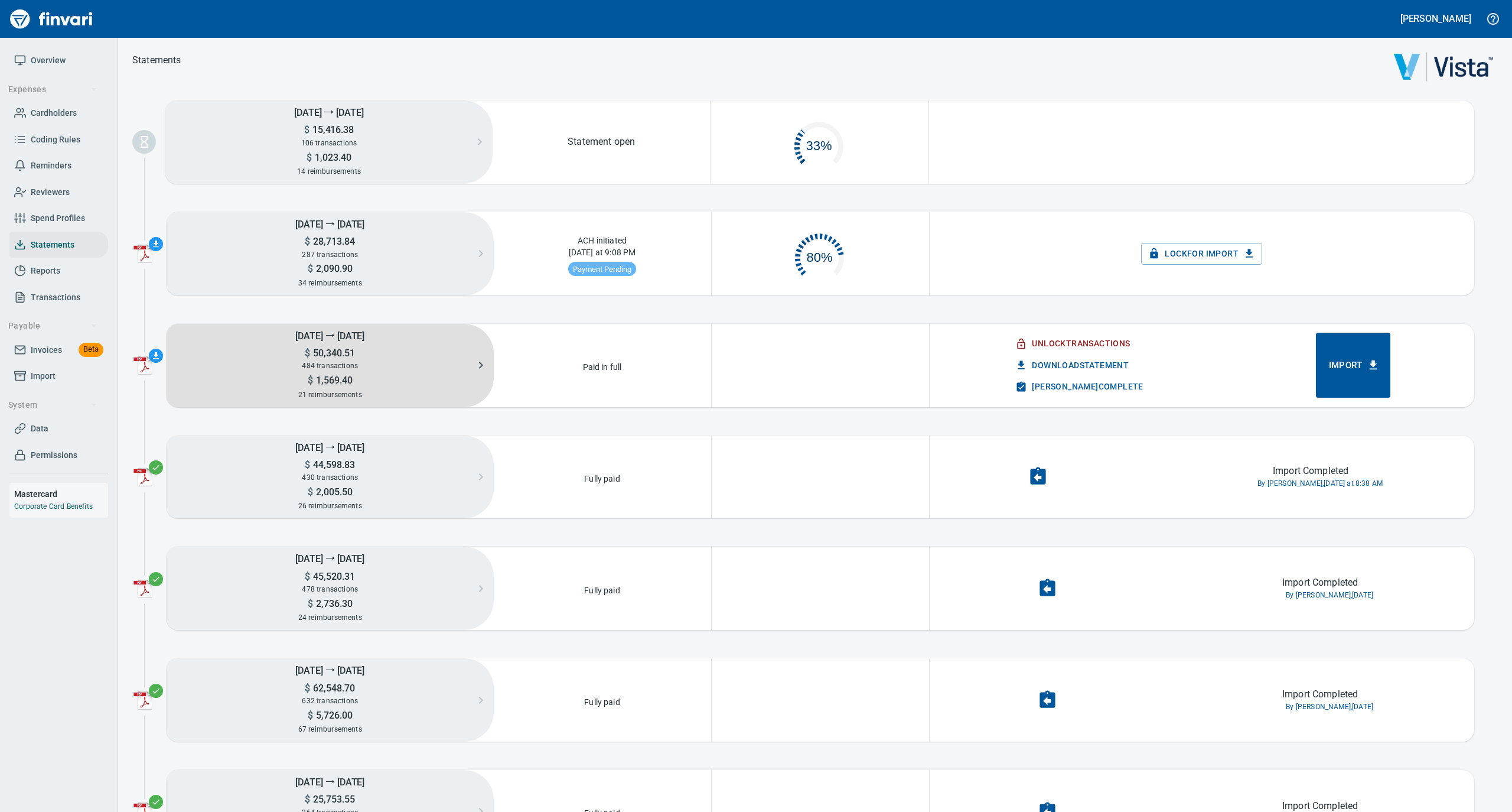
scroll to position [53, 204]
click at [351, 363] on span "484 transactions" at bounding box center [330, 366] width 56 height 8
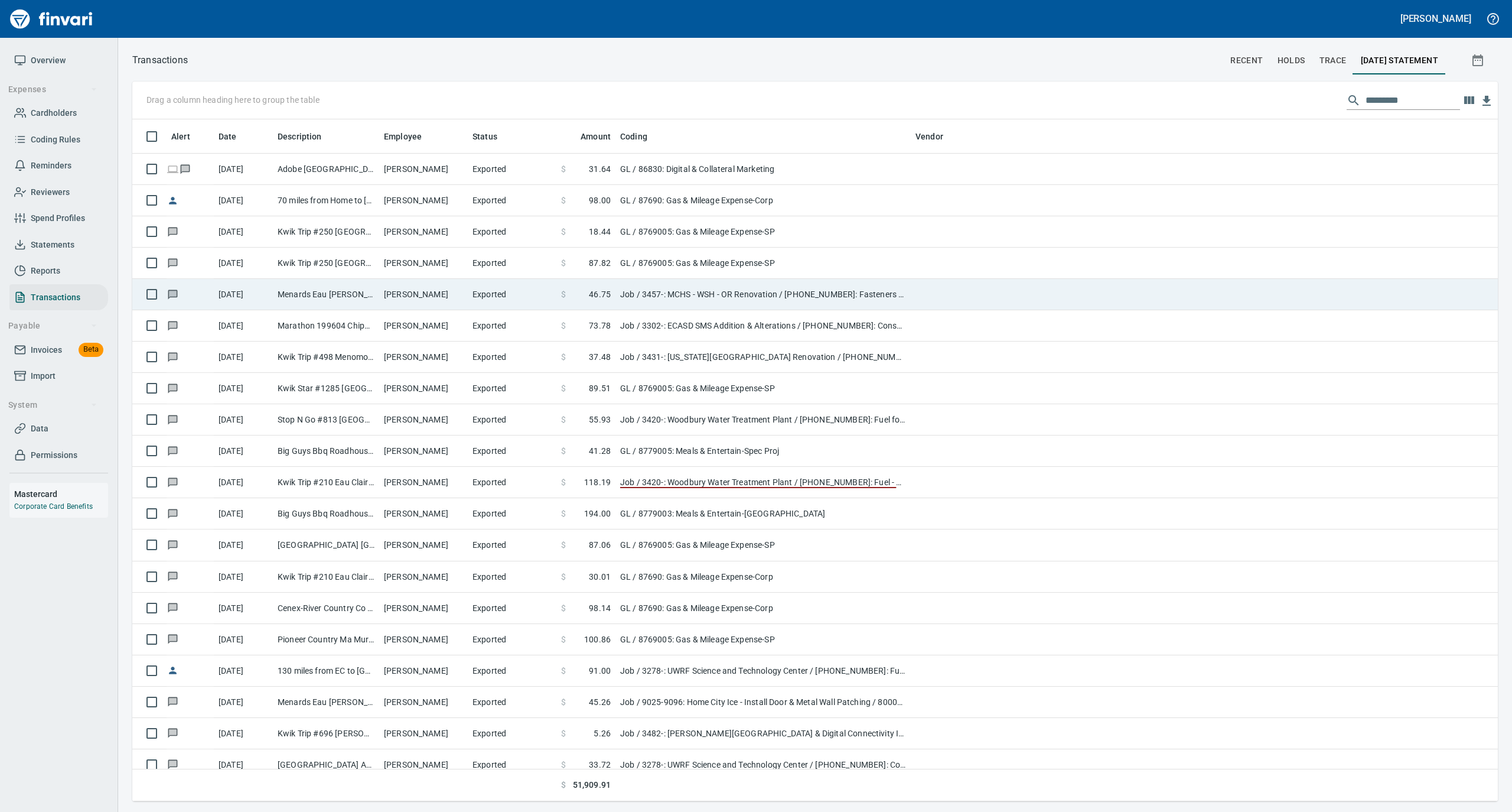
scroll to position [670, 1342]
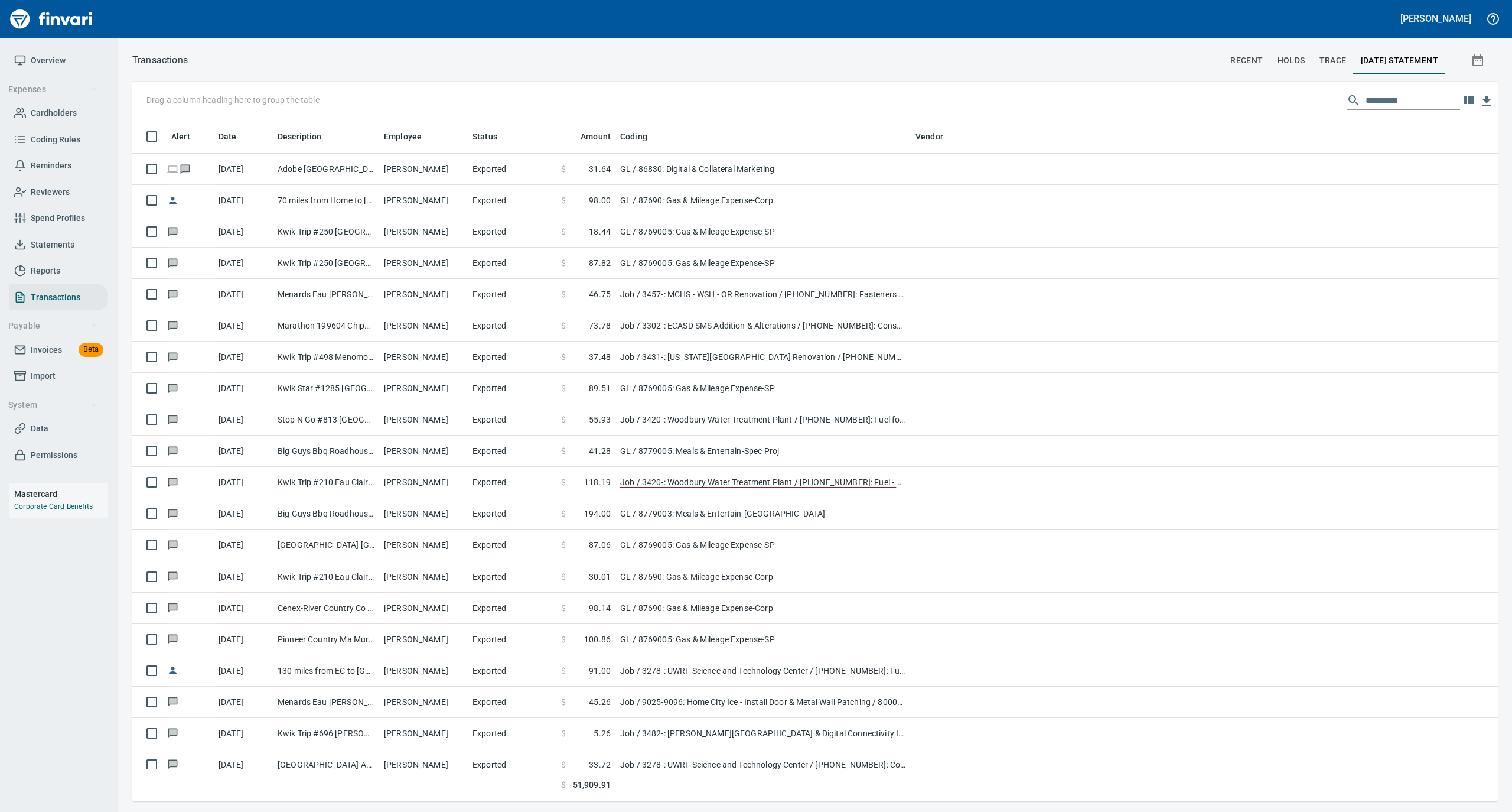
click at [1371, 102] on input "text" at bounding box center [1412, 100] width 95 height 19
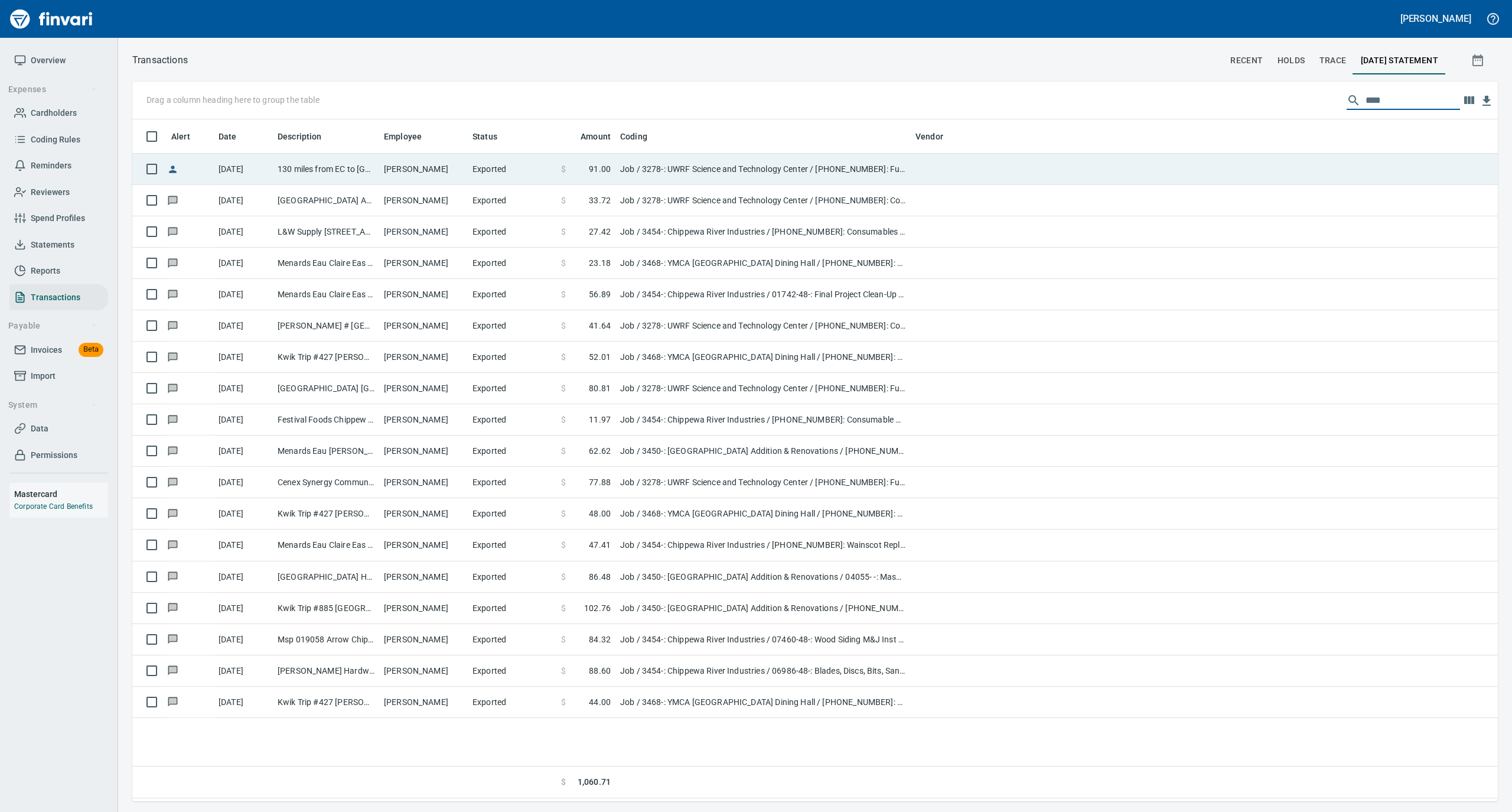
type input "****"
click at [449, 178] on td "[PERSON_NAME]" at bounding box center [423, 169] width 89 height 31
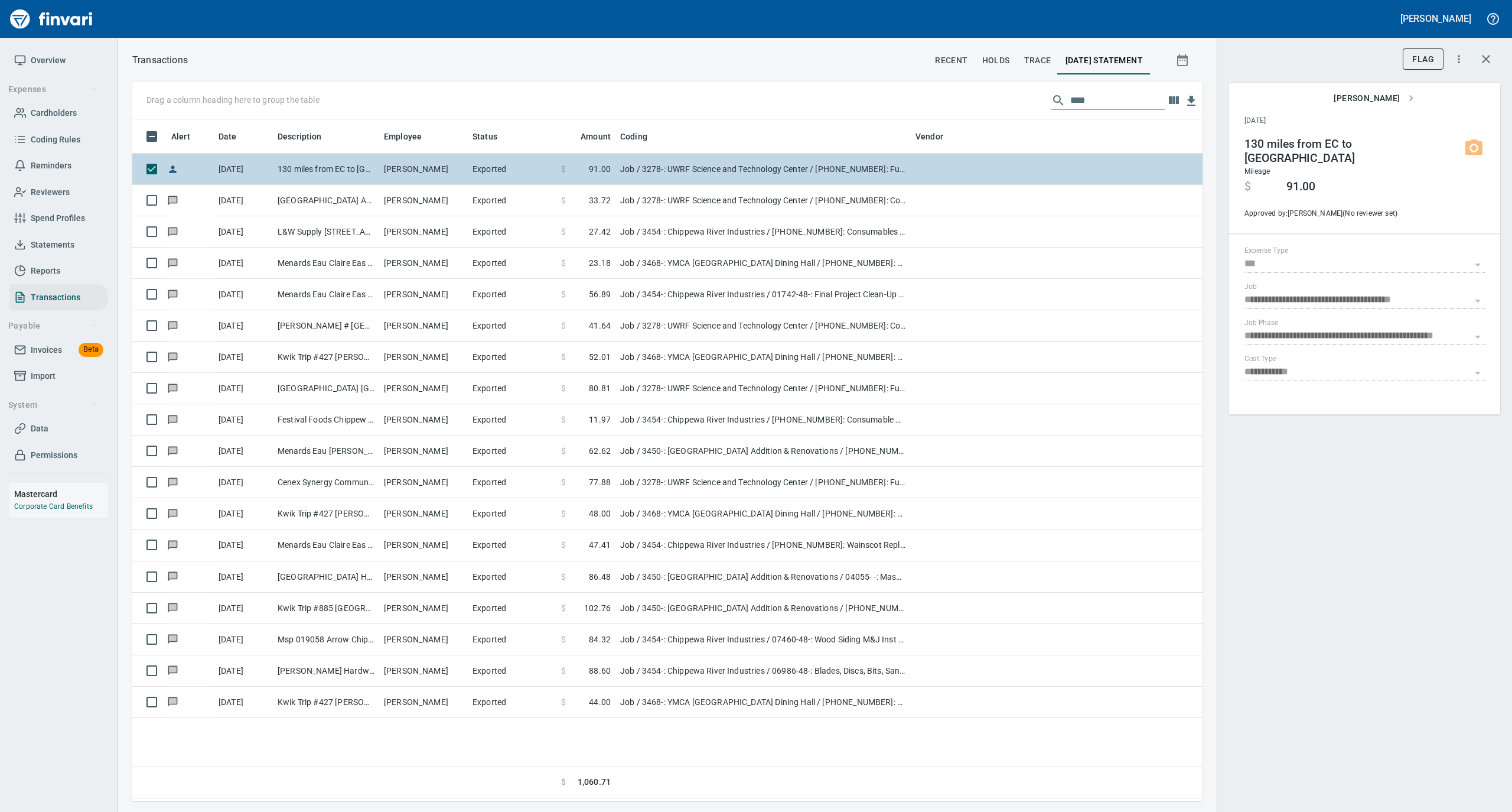
scroll to position [670, 1059]
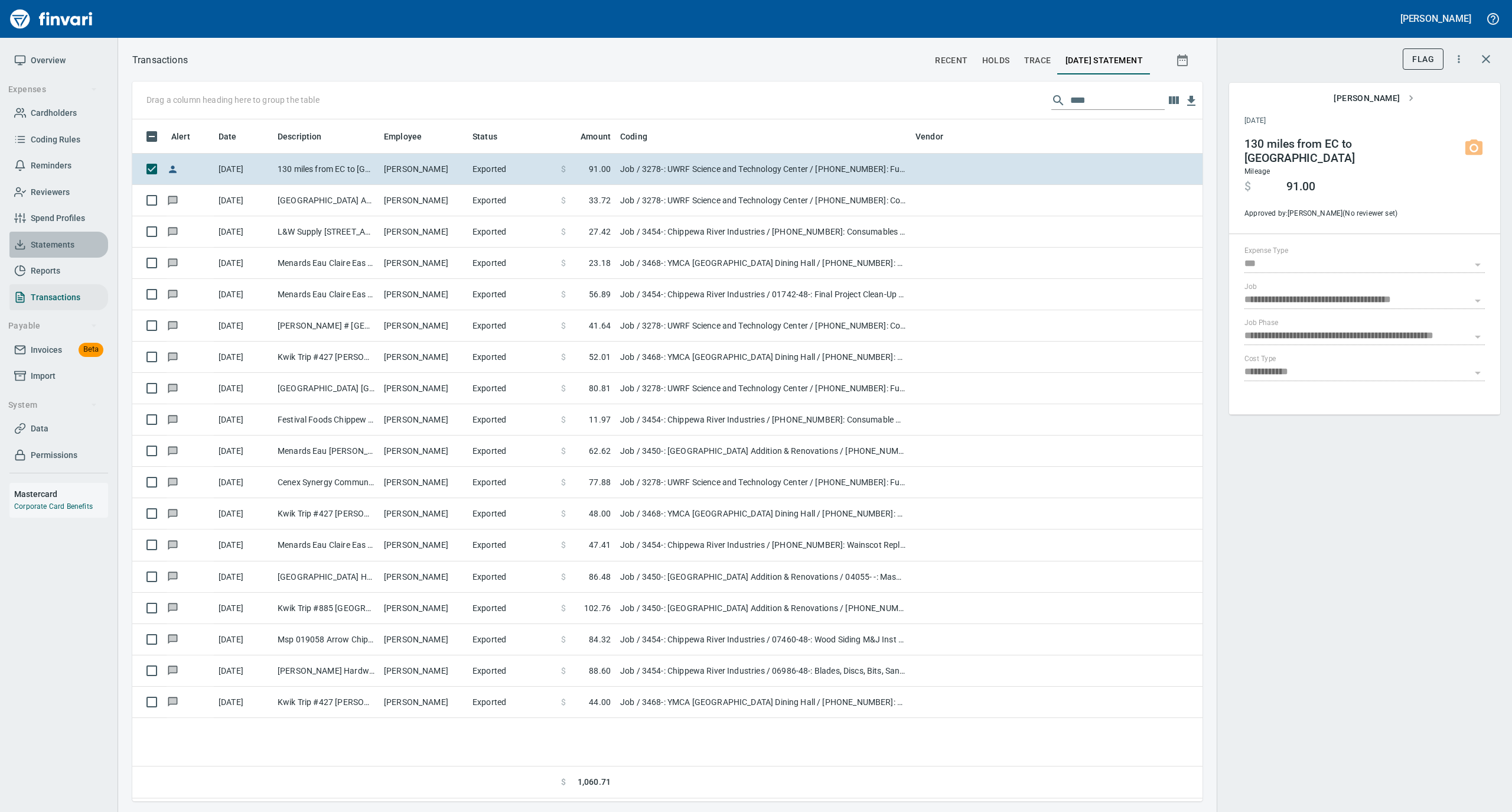
click at [60, 238] on span "Statements" at bounding box center [53, 245] width 44 height 15
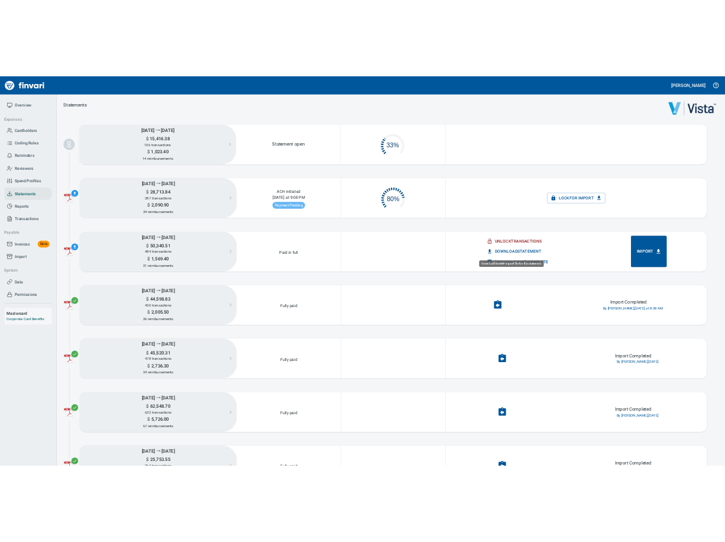
scroll to position [57, 204]
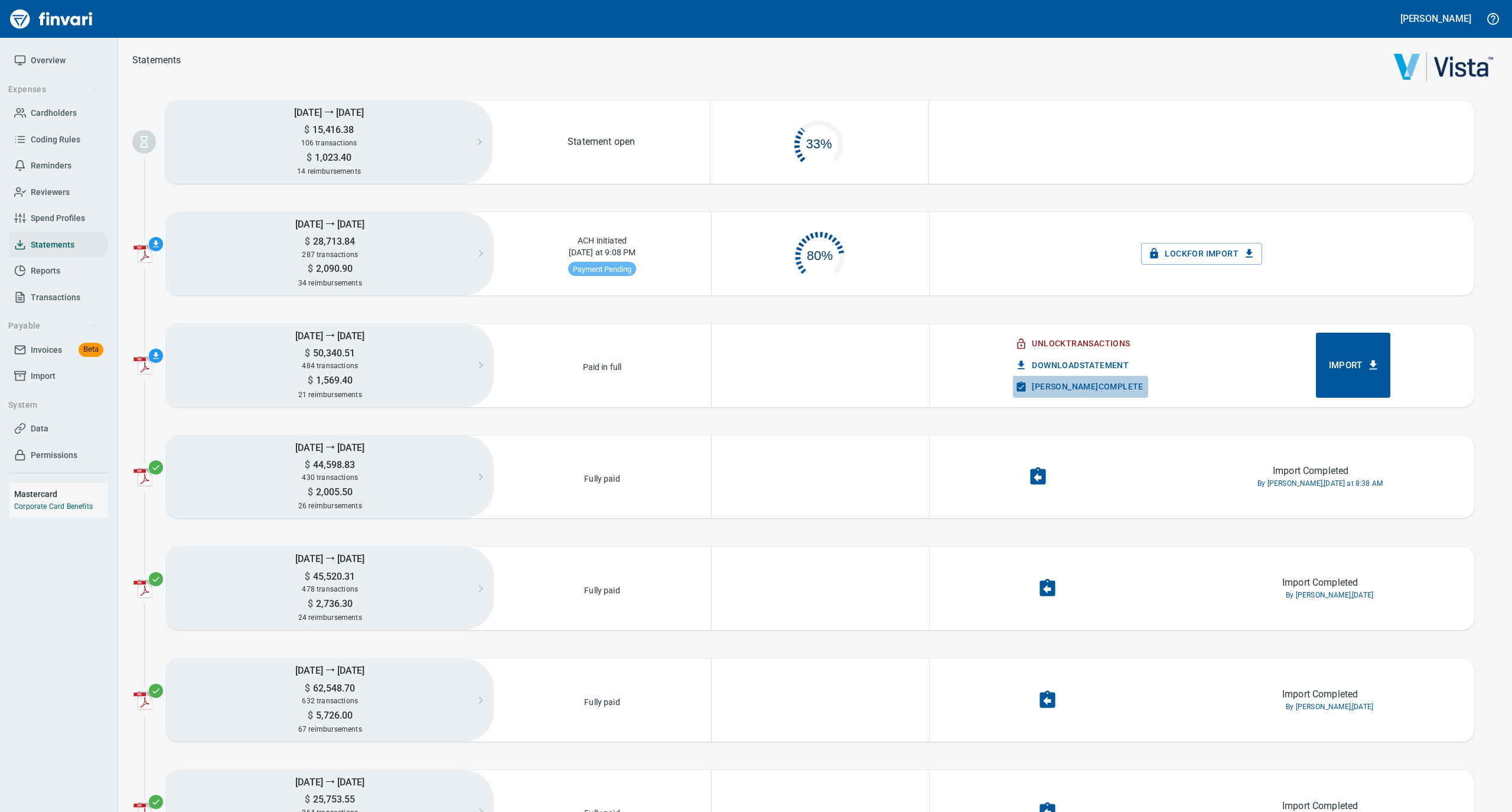
click at [1079, 384] on span "[PERSON_NAME] Complete" at bounding box center [1080, 387] width 125 height 15
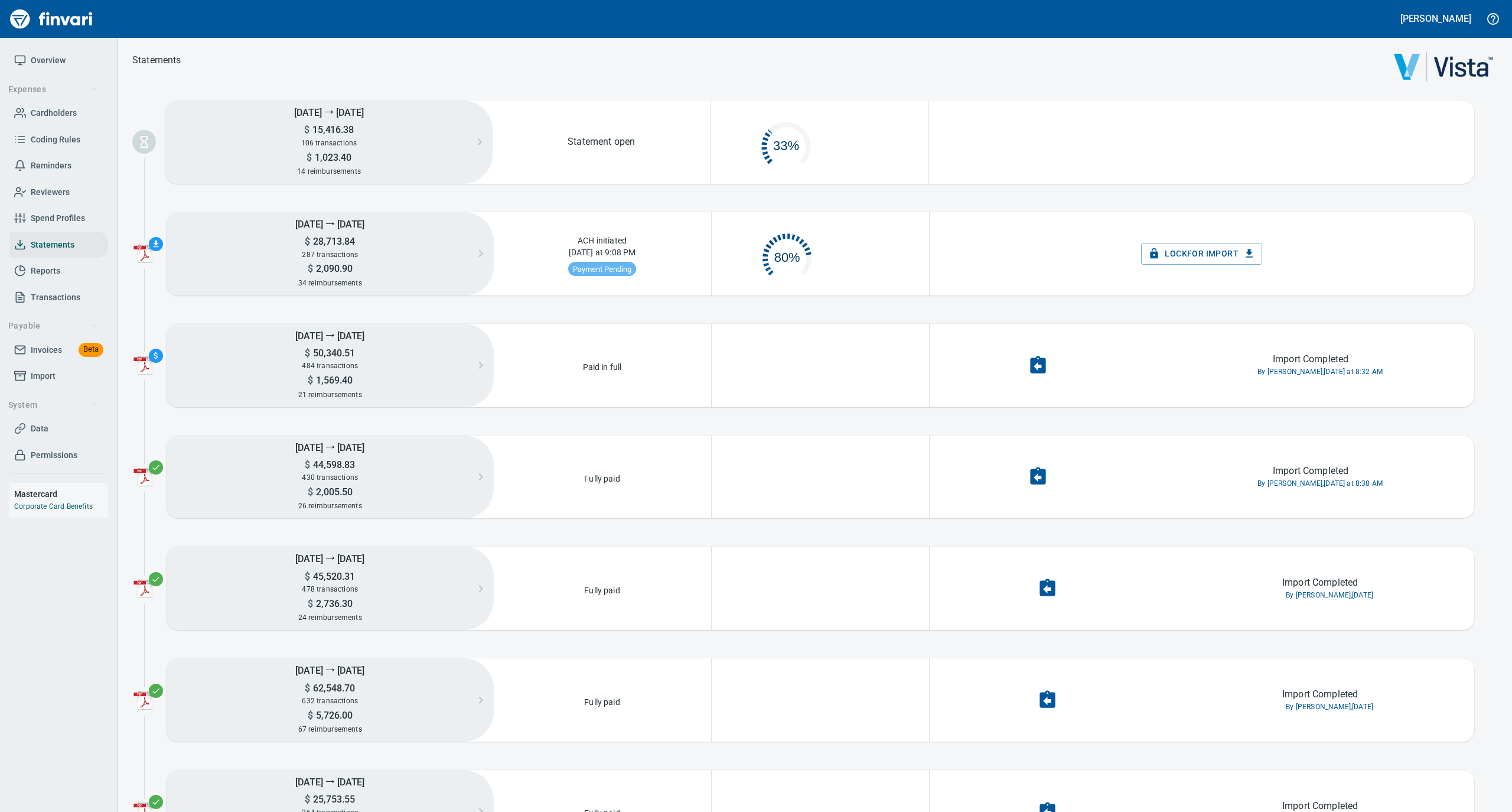
scroll to position [12, 12]
